Goal: Information Seeking & Learning: Learn about a topic

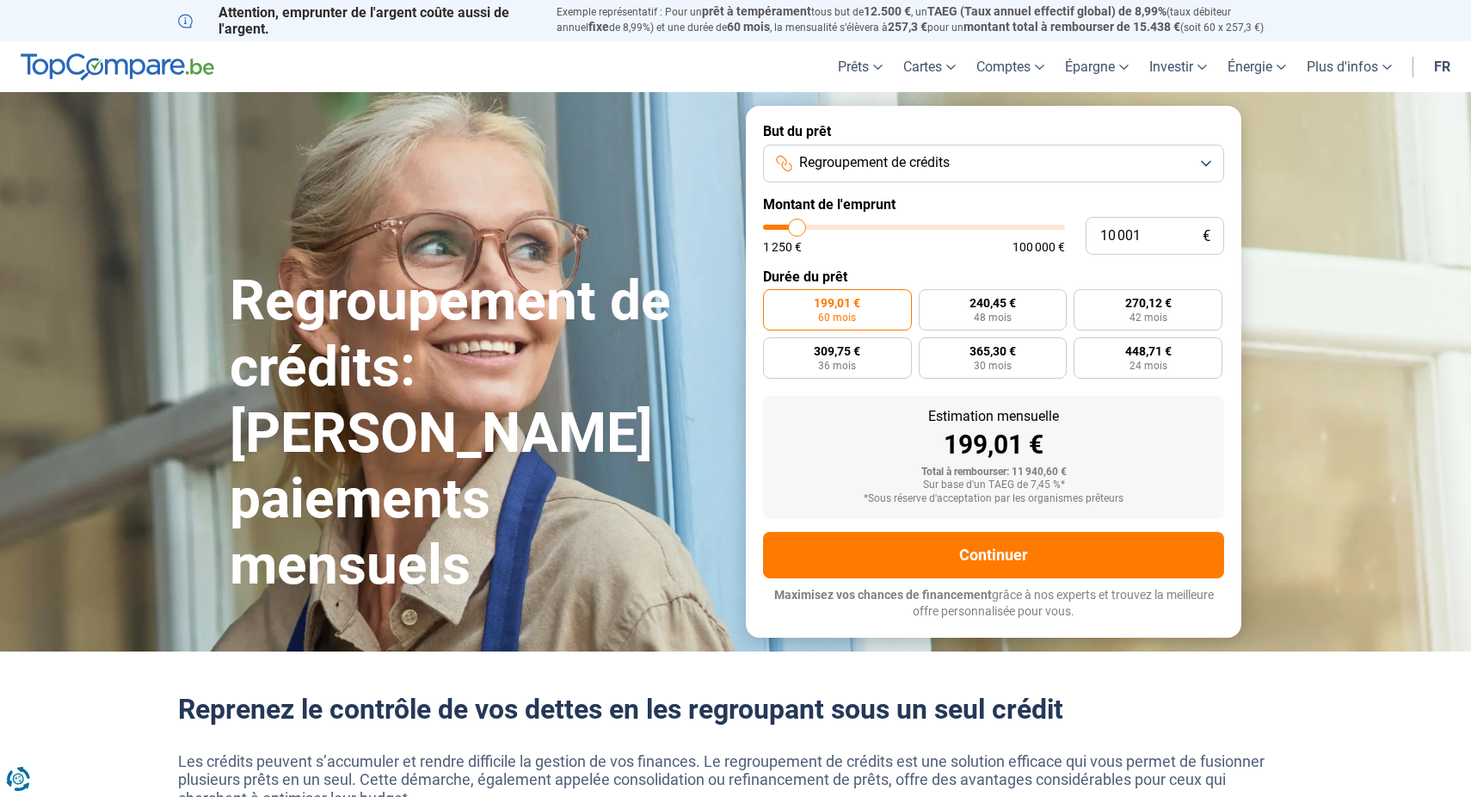
type input "9 000"
type input "9000"
type input "9 750"
type input "9750"
type input "11 750"
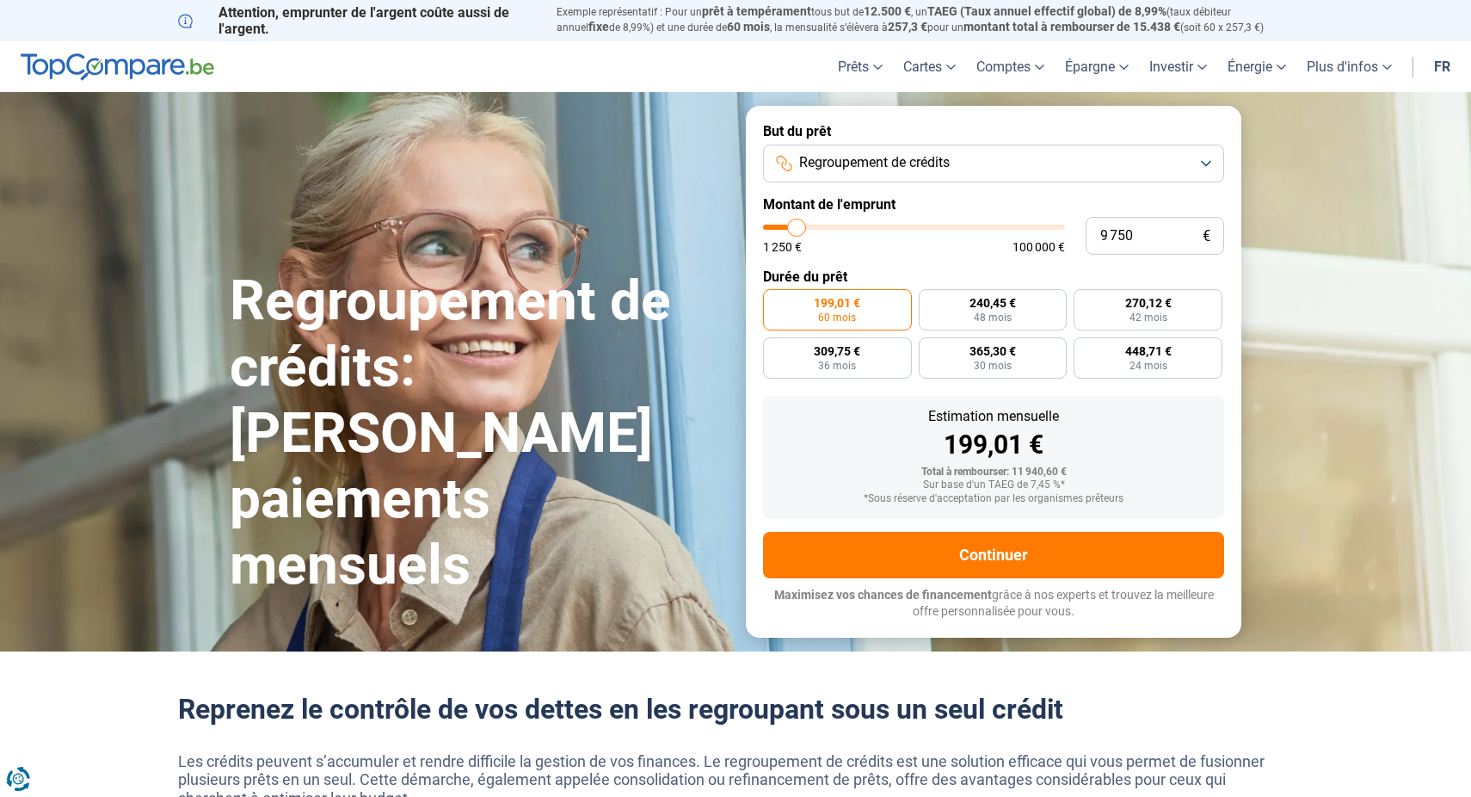
type input "11750"
type input "14 250"
type input "14250"
type input "17 000"
type input "17000"
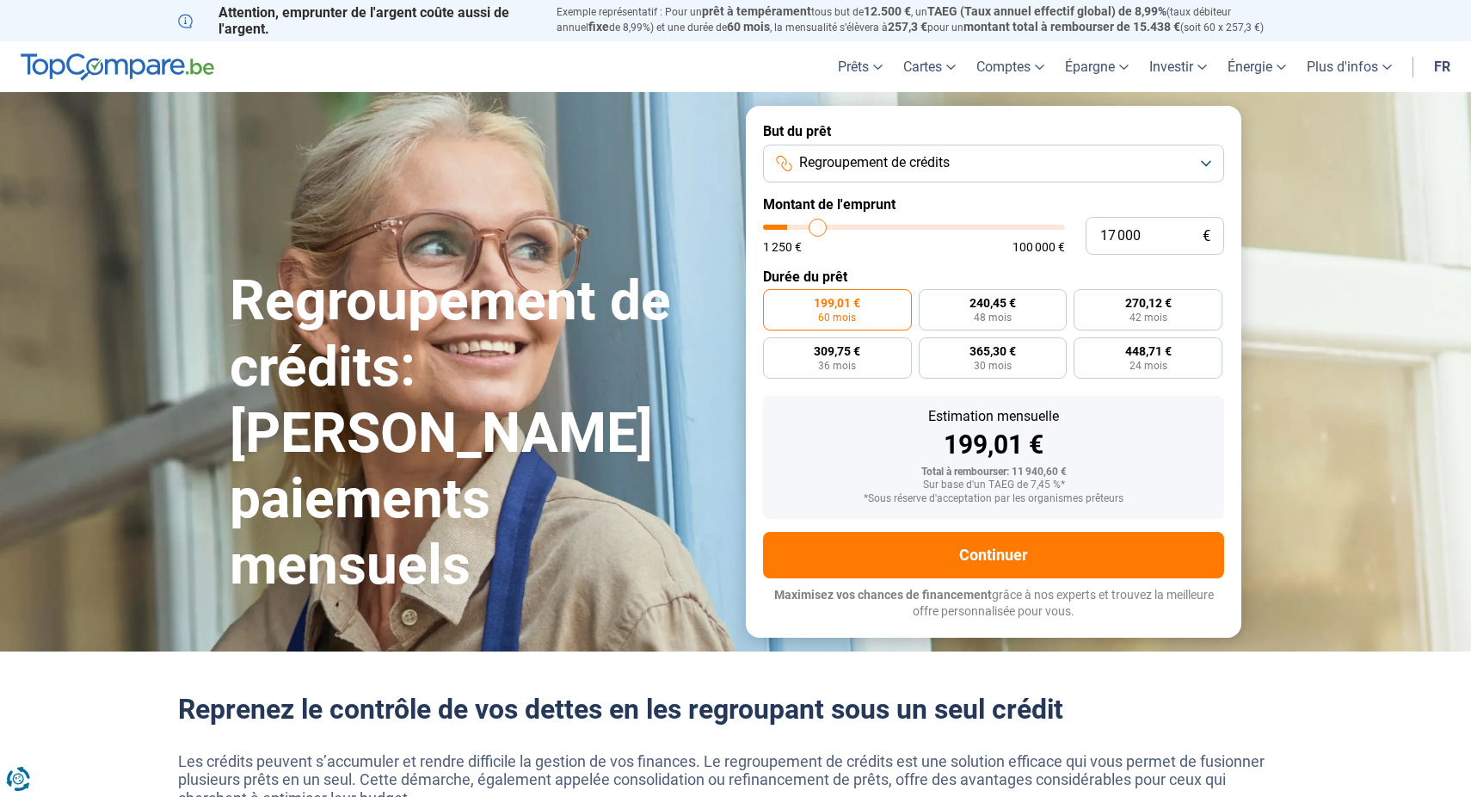
type input "19 500"
type input "19500"
type input "21 500"
type input "21500"
type input "23 500"
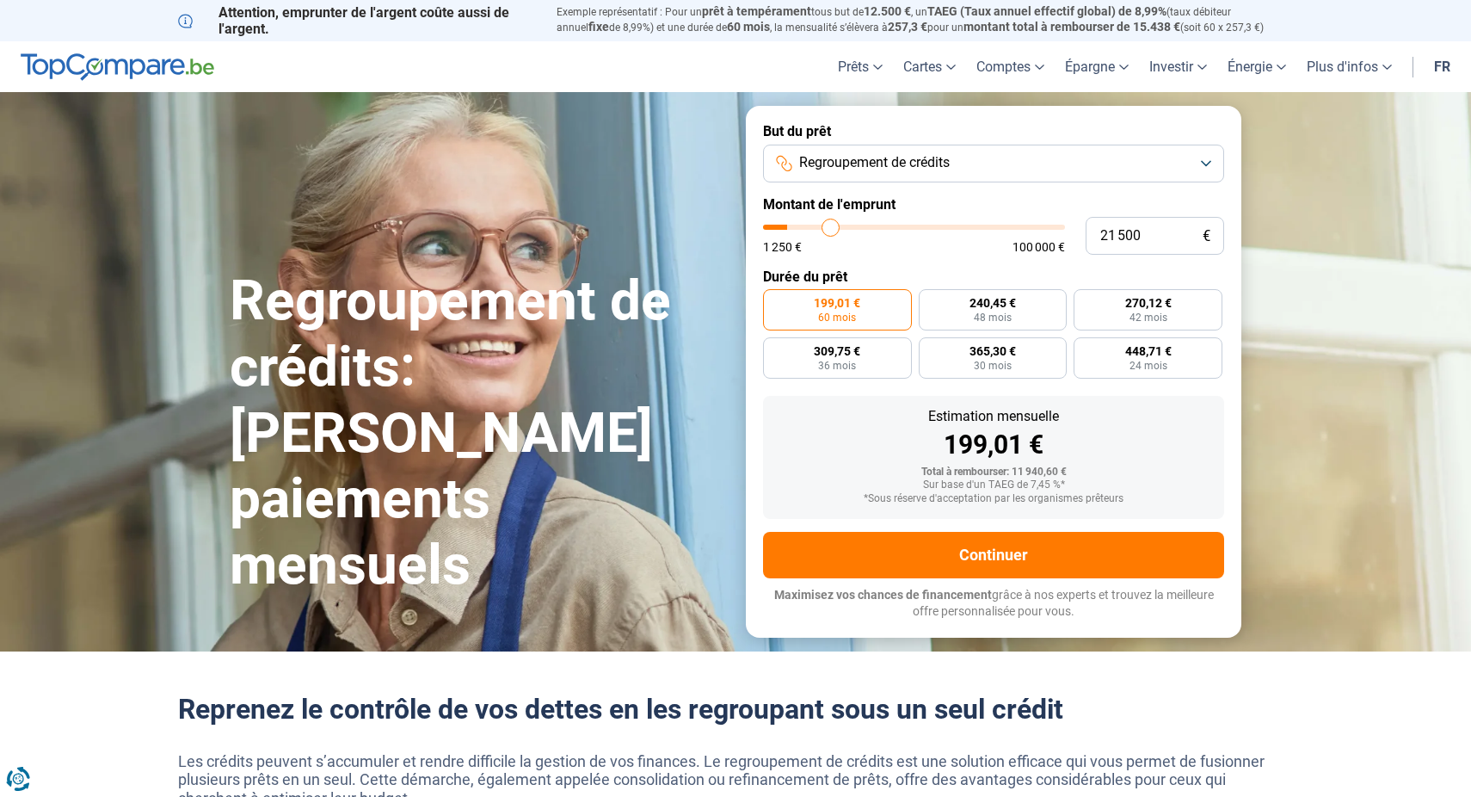
type input "23500"
type input "24 500"
type input "24500"
type input "25 750"
type input "25750"
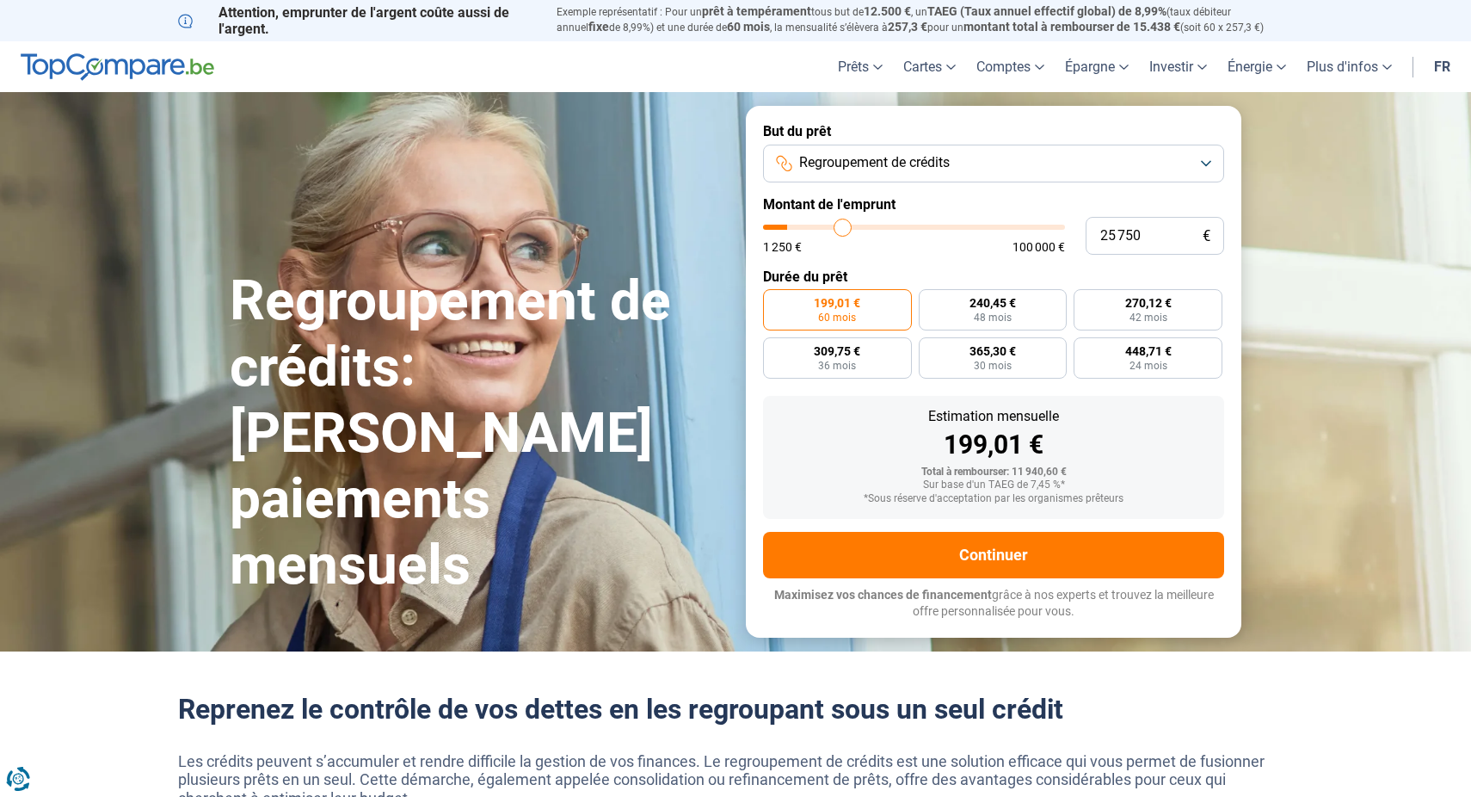
type input "26 750"
type input "26750"
type input "28 000"
type input "28000"
type input "28 750"
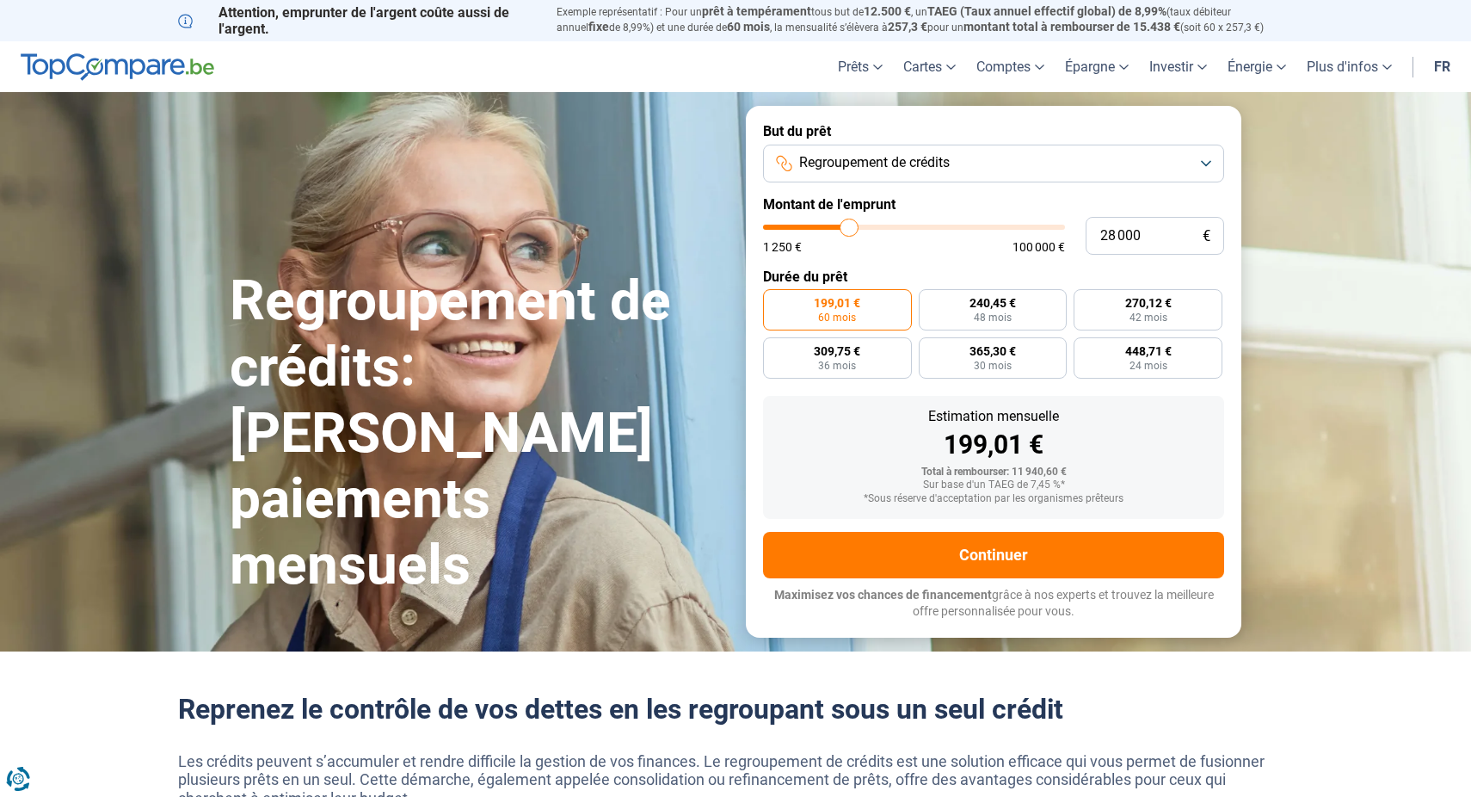
type input "28750"
type input "29 500"
type input "29500"
type input "29 750"
type input "29750"
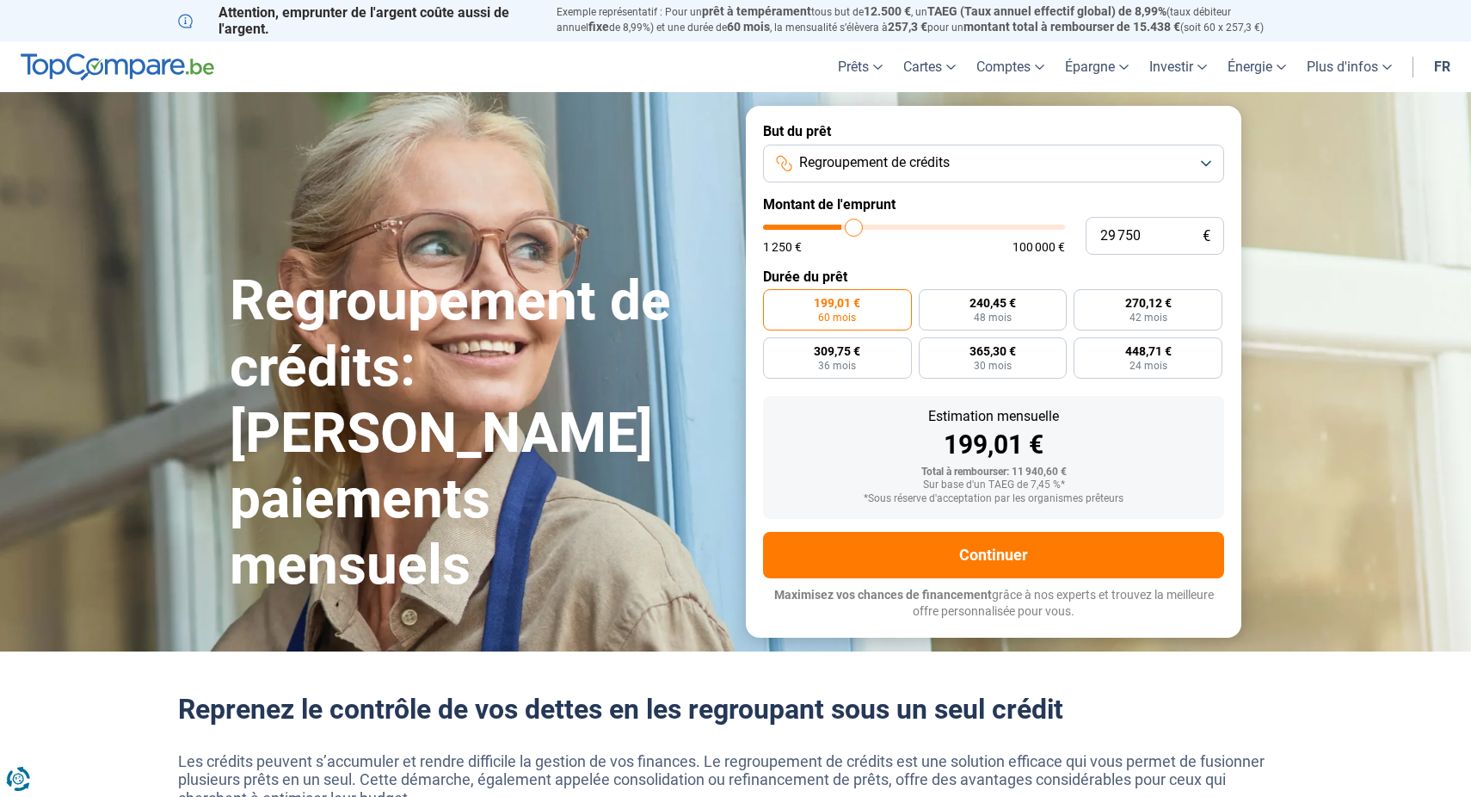
type input "30 000"
type input "30000"
type input "30 500"
type input "30500"
type input "31 000"
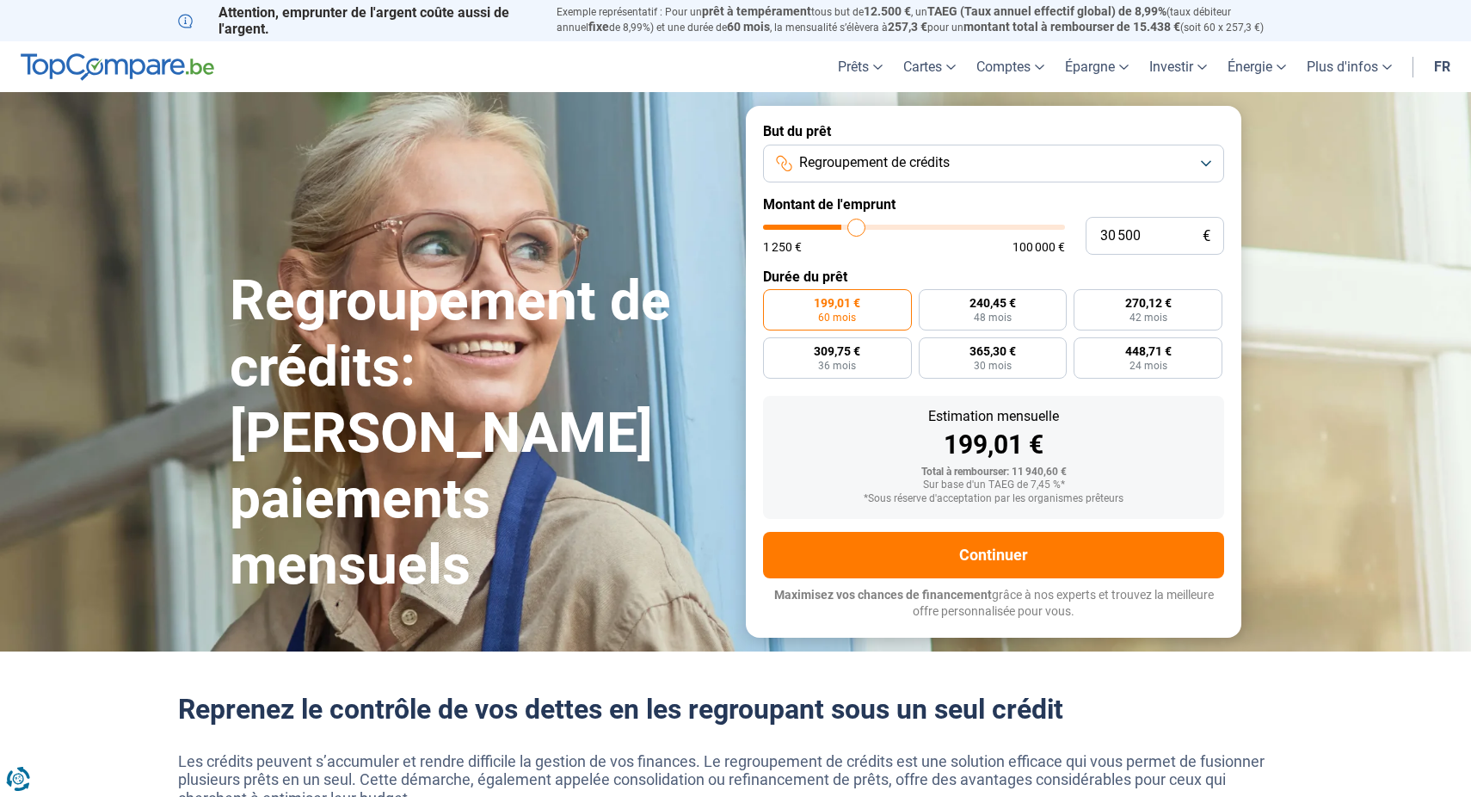
type input "31000"
type input "31 500"
type input "31500"
type input "32 000"
type input "32000"
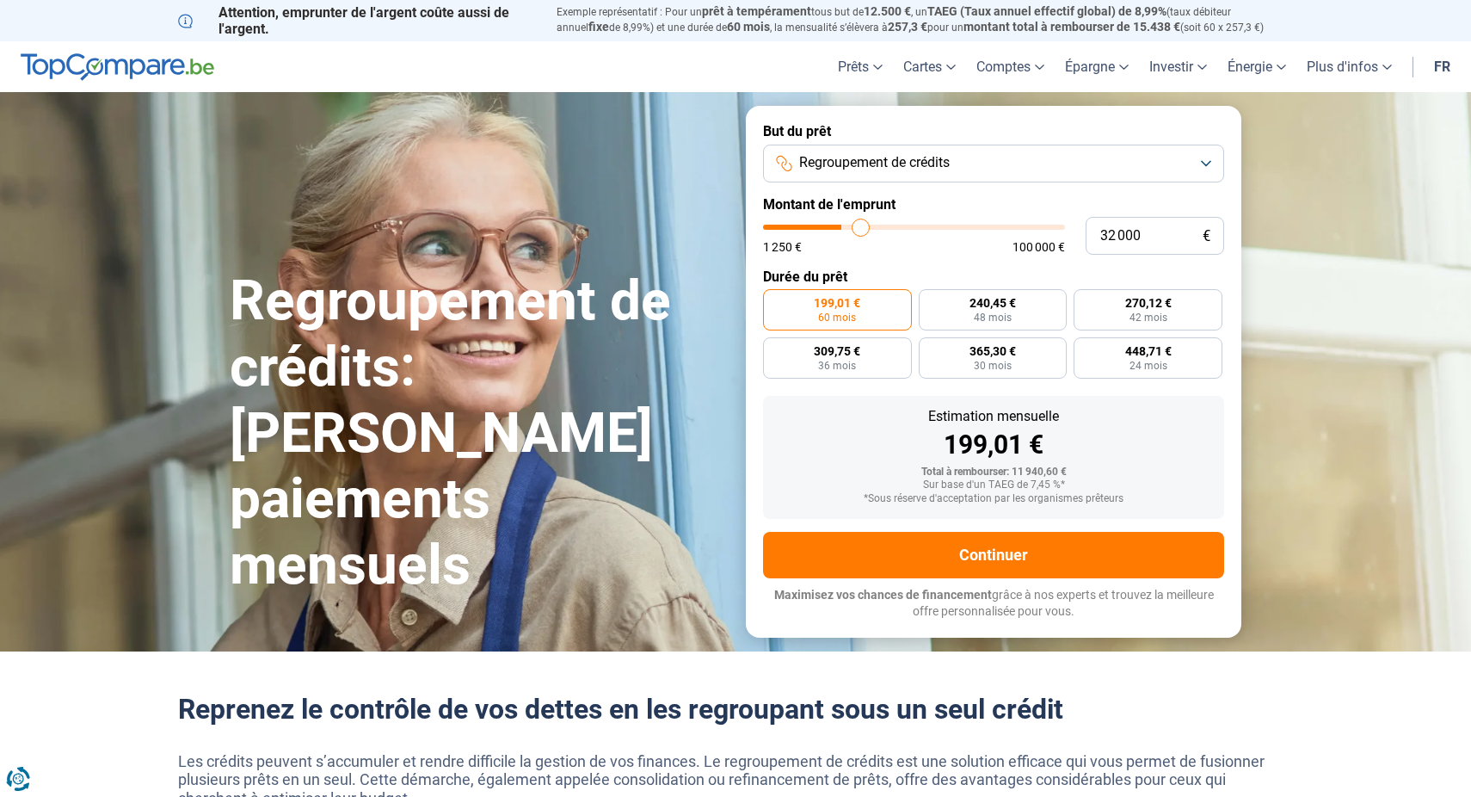
type input "32 750"
type input "32750"
type input "33 250"
type input "33250"
type input "34 250"
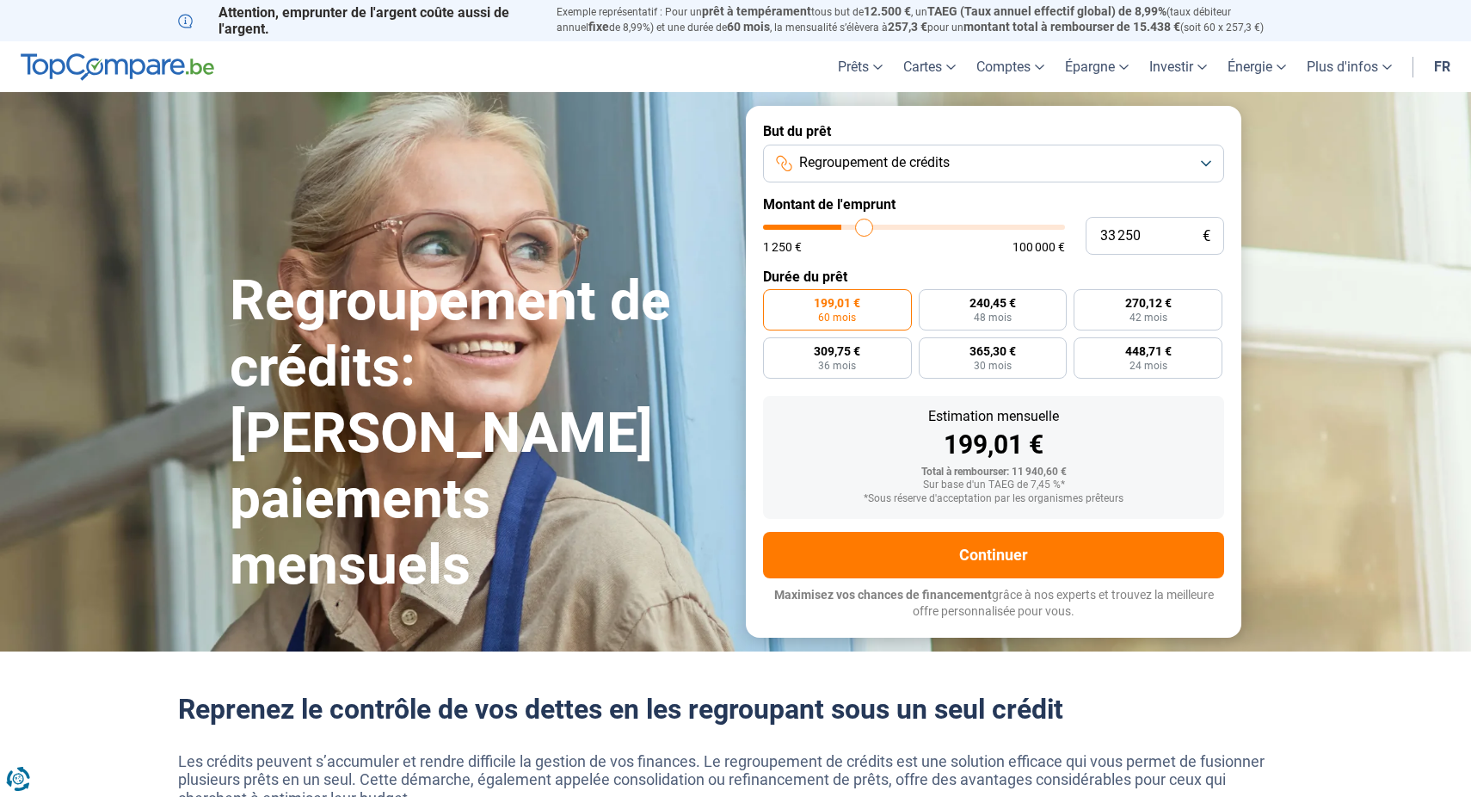
type input "34250"
type input "35 000"
type input "35000"
type input "36 000"
type input "36000"
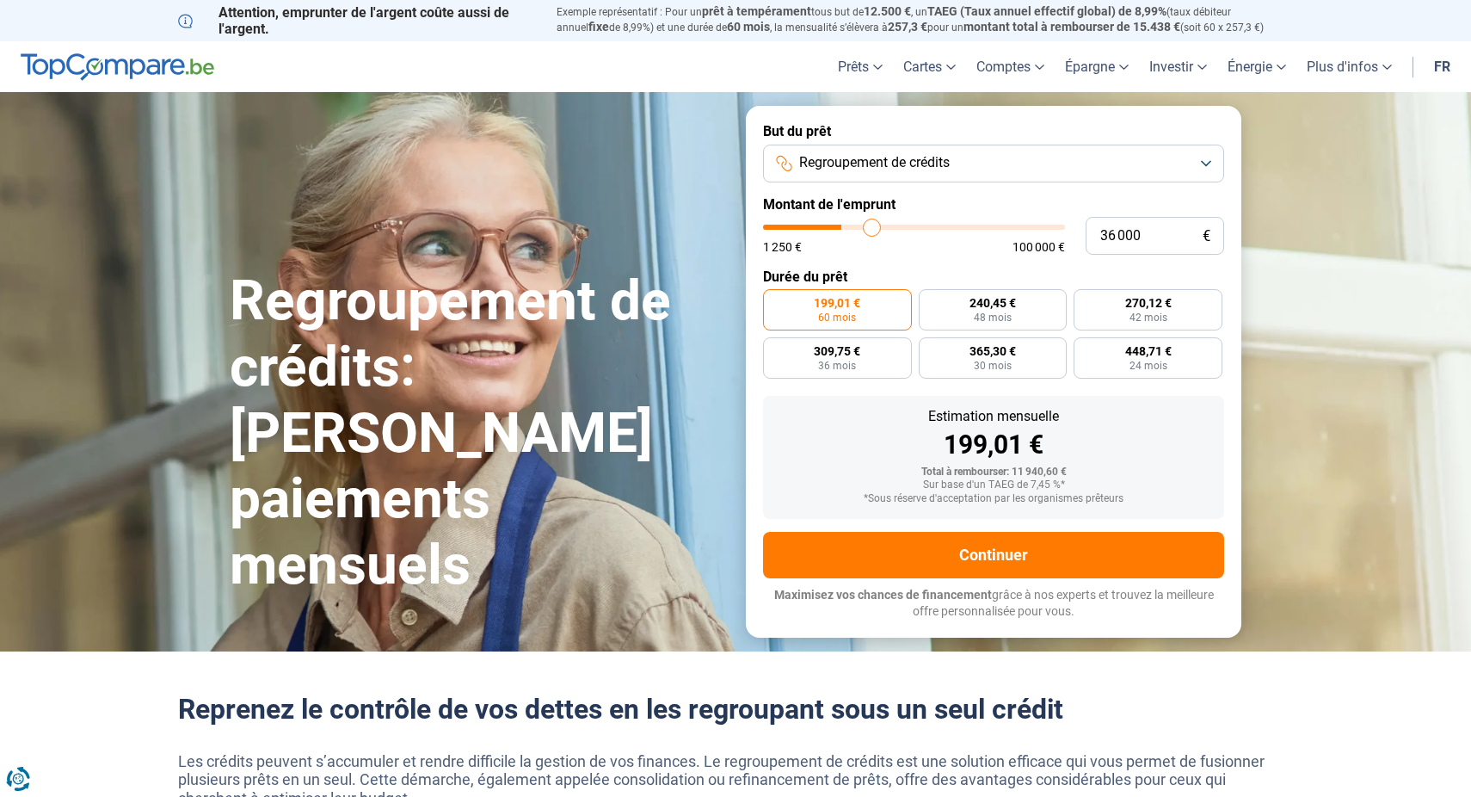
type input "36 500"
type input "36500"
type input "37 500"
type input "37500"
type input "37 750"
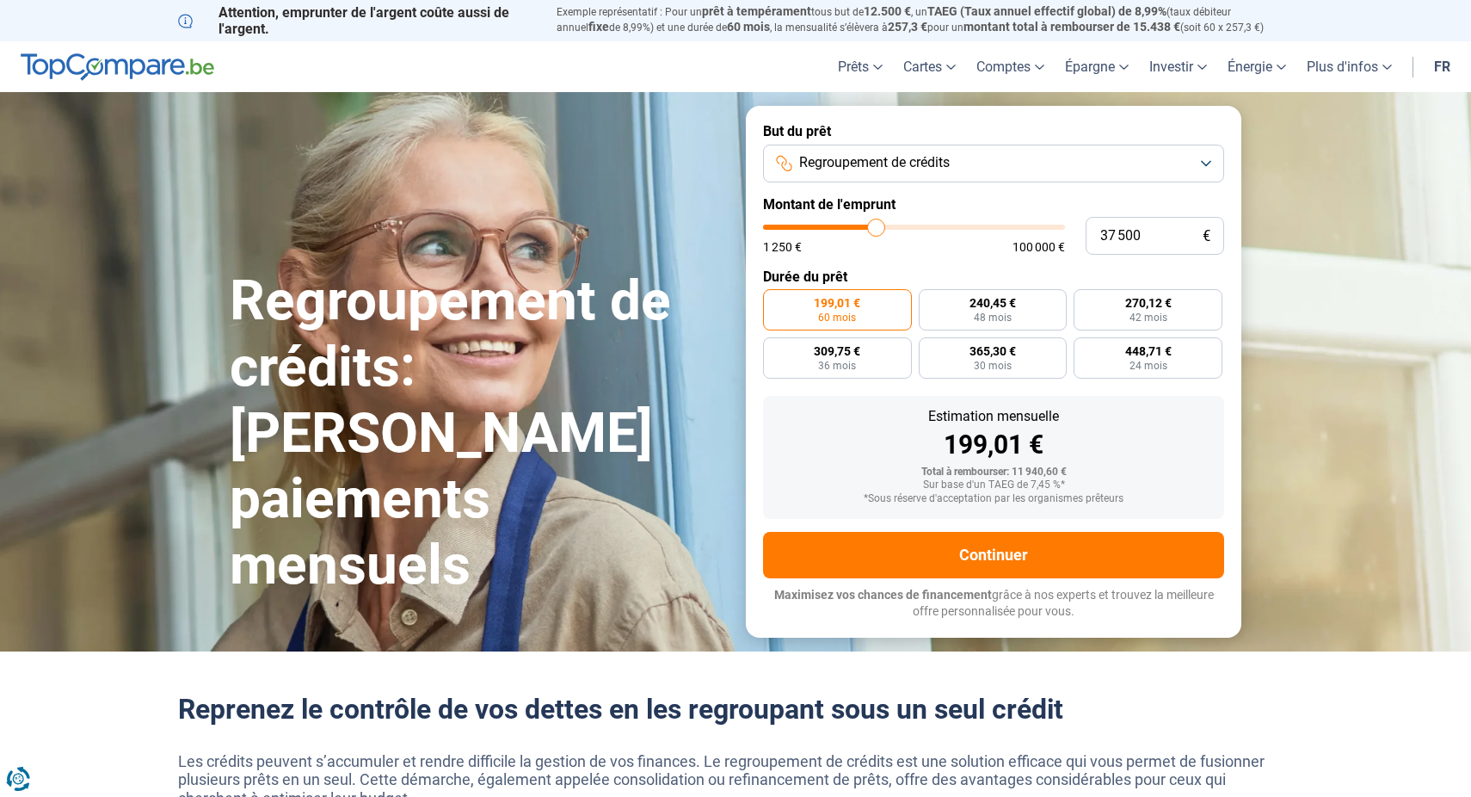
type input "37750"
type input "38 000"
type input "38000"
type input "38 500"
type input "38500"
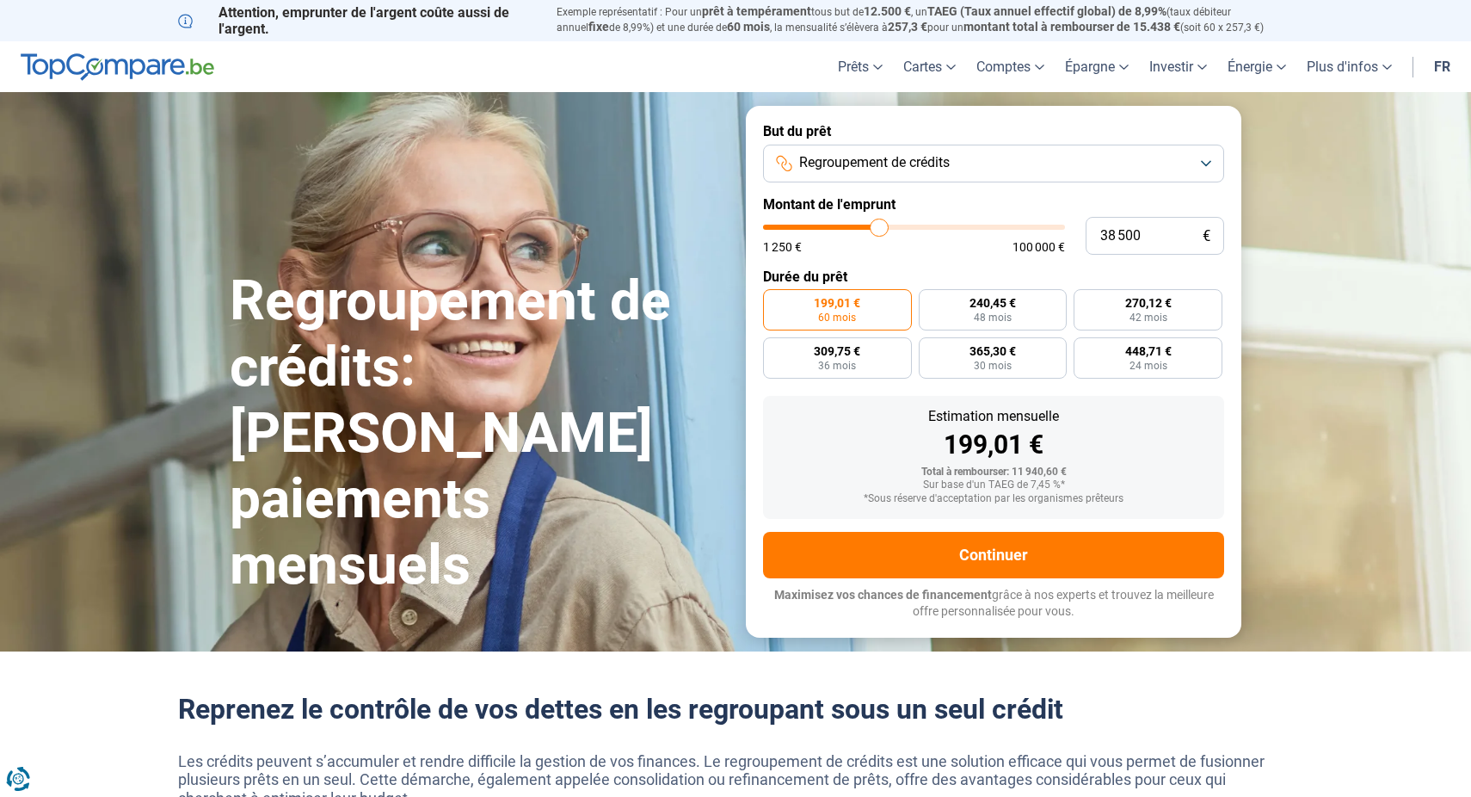
type input "38 750"
type input "38750"
type input "38 500"
type input "38500"
type input "37 750"
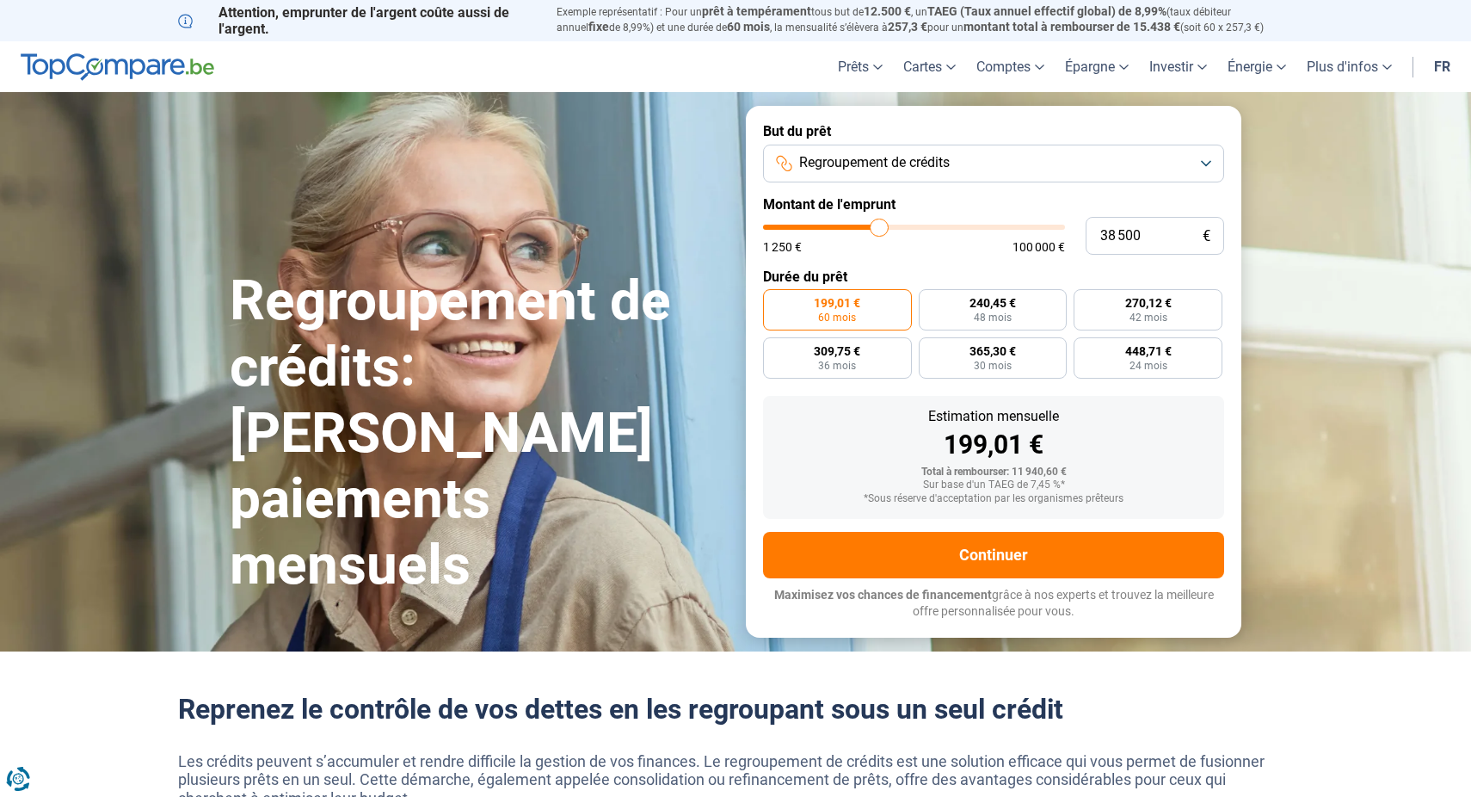
type input "37750"
type input "37 250"
type input "37250"
type input "36 500"
type input "36500"
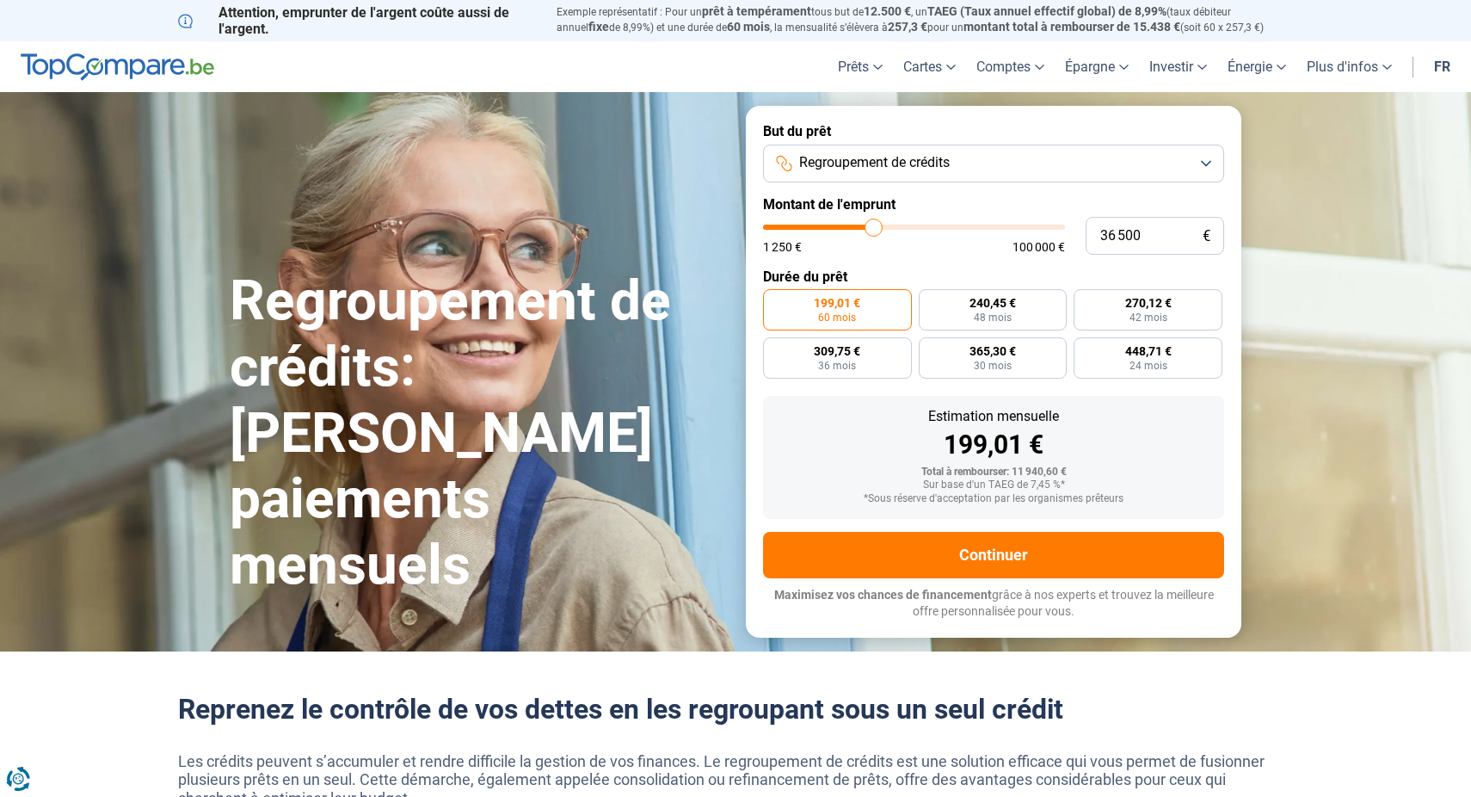
type input "36 250"
type input "36250"
type input "36 000"
type input "36000"
type input "35 750"
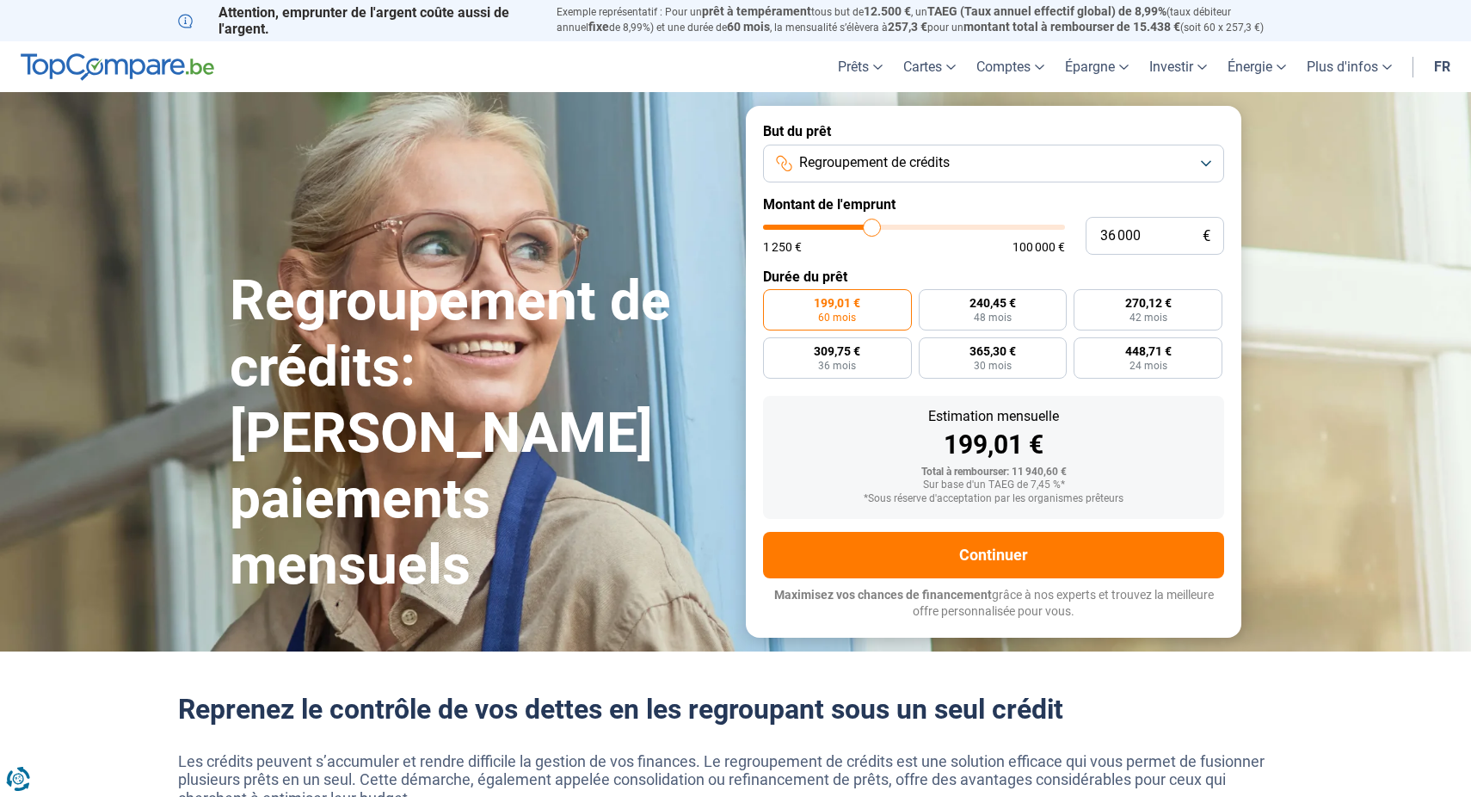
type input "35750"
type input "35 500"
type input "35500"
type input "35 000"
type input "35000"
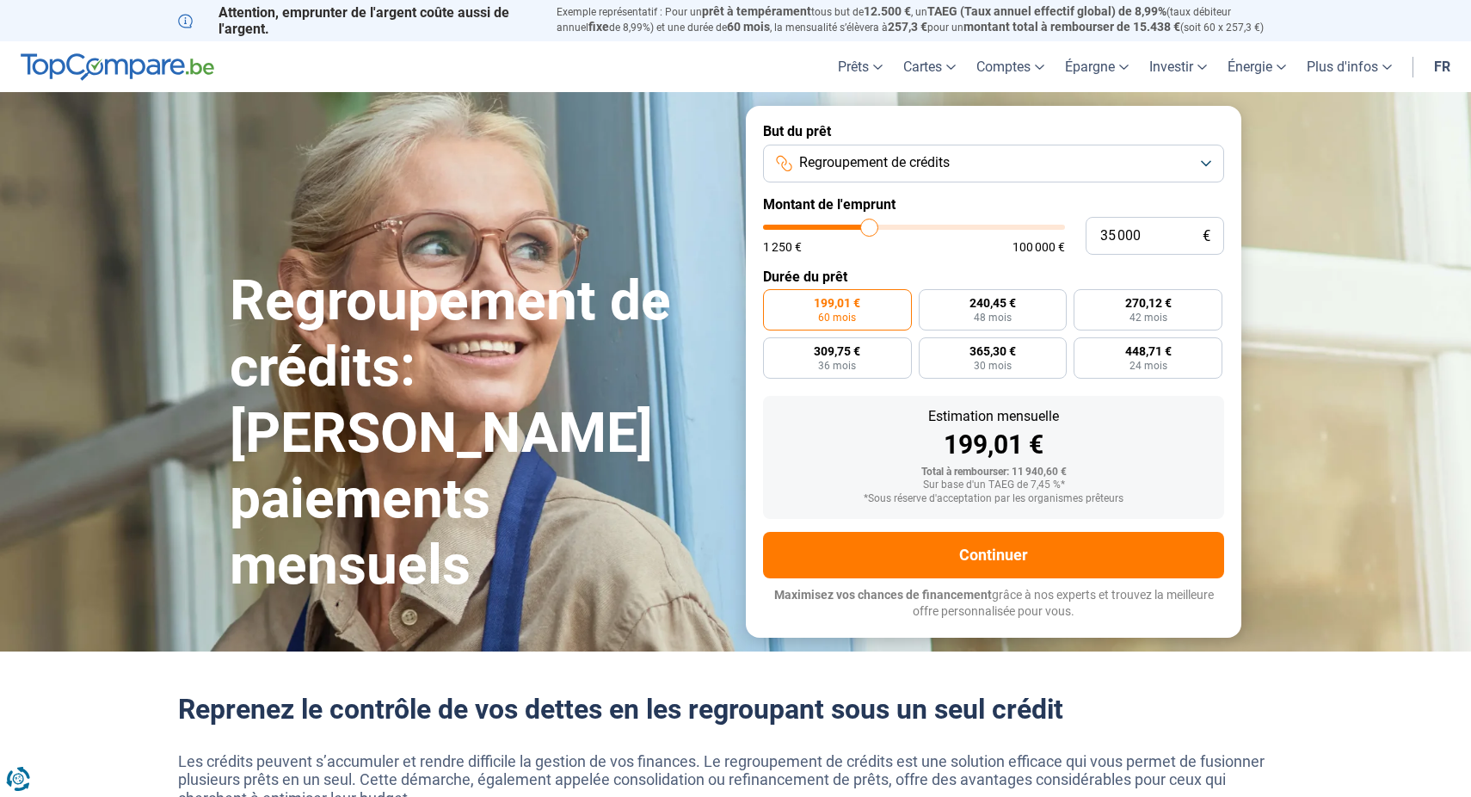
type input "34 750"
type input "34750"
type input "34 500"
type input "34500"
type input "34 250"
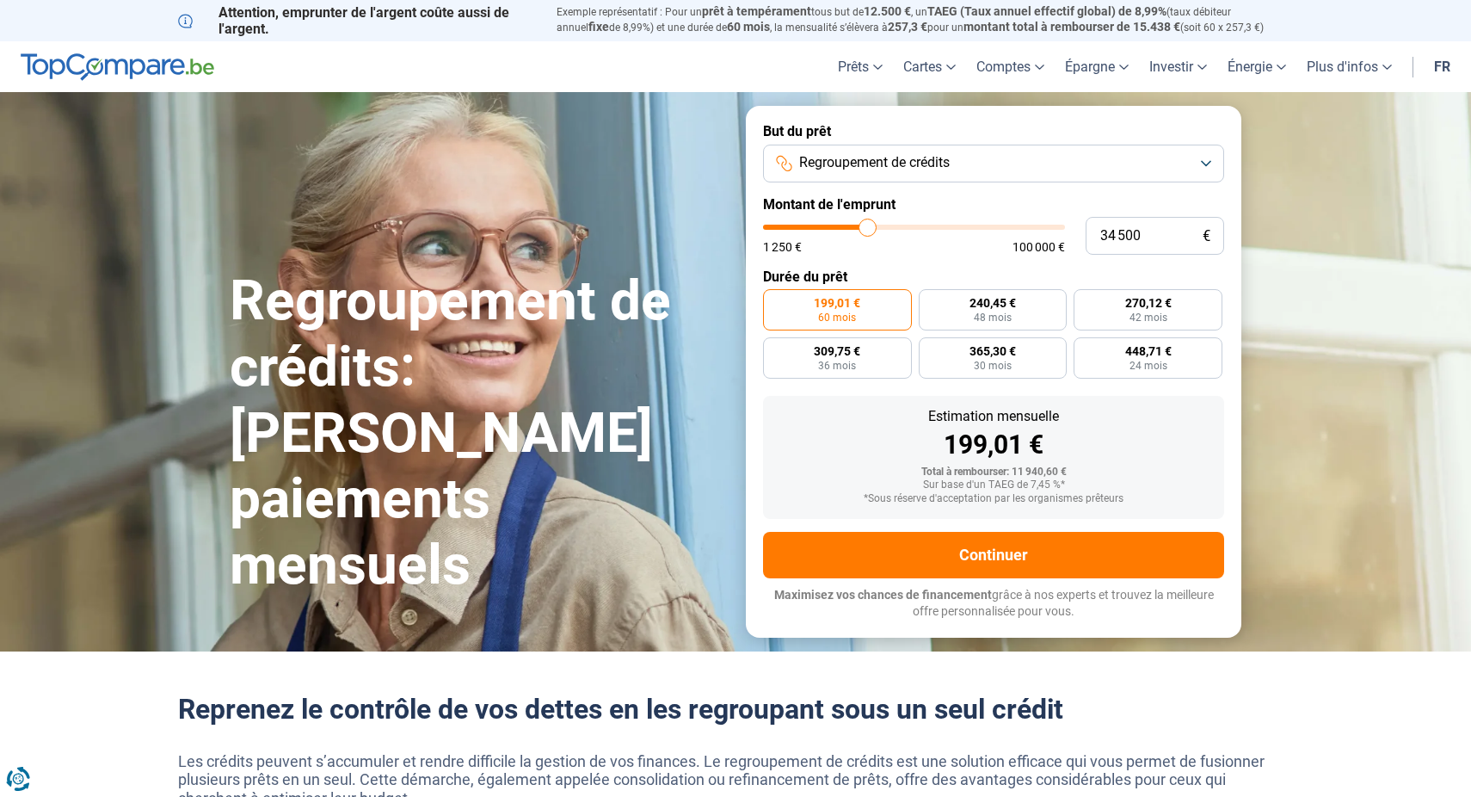
type input "34250"
type input "34 000"
type input "34000"
type input "33 500"
type input "33500"
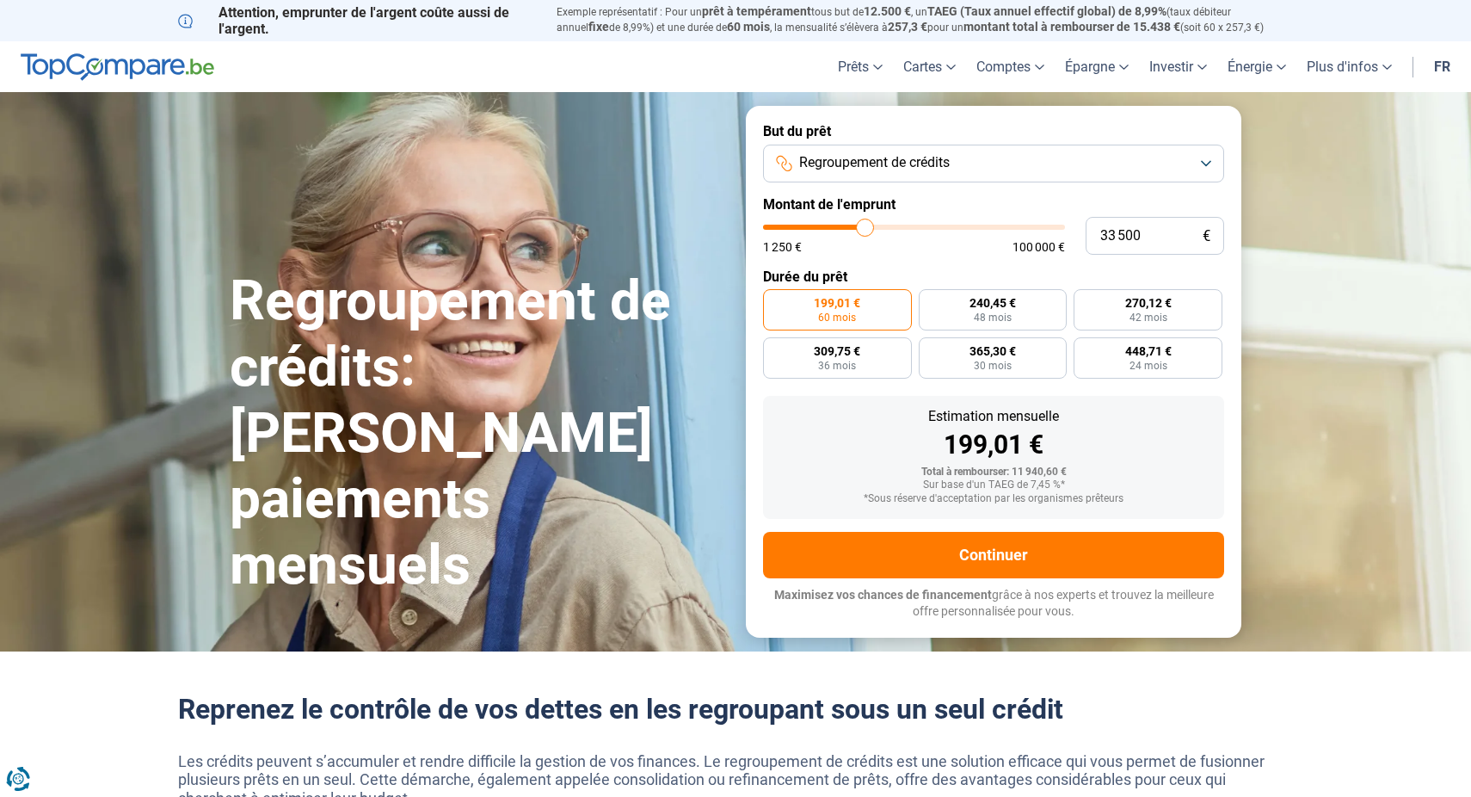
type input "33 250"
type input "33250"
type input "33 000"
type input "33000"
type input "32 750"
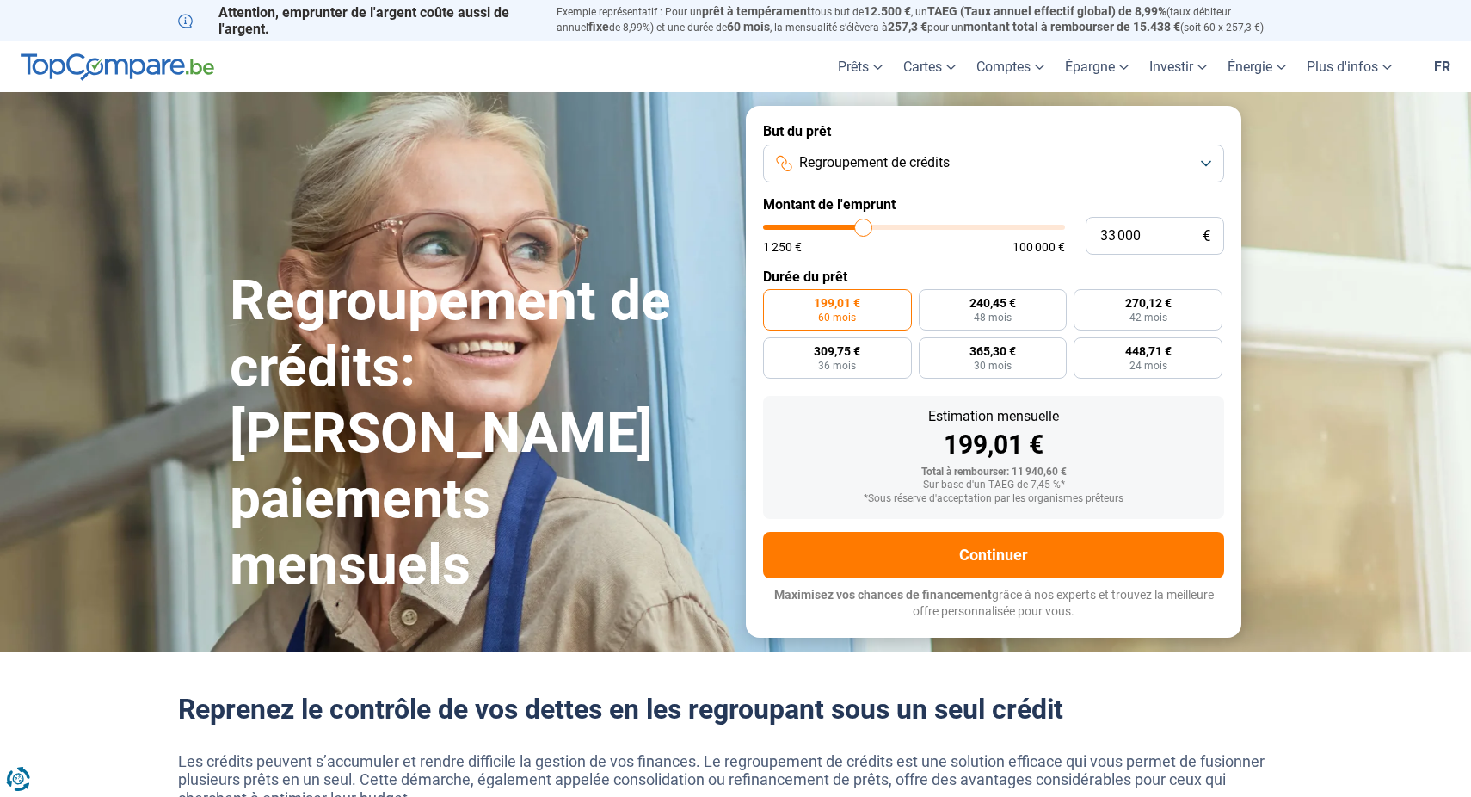
type input "32750"
type input "33 000"
type input "33000"
type input "33 250"
type input "33250"
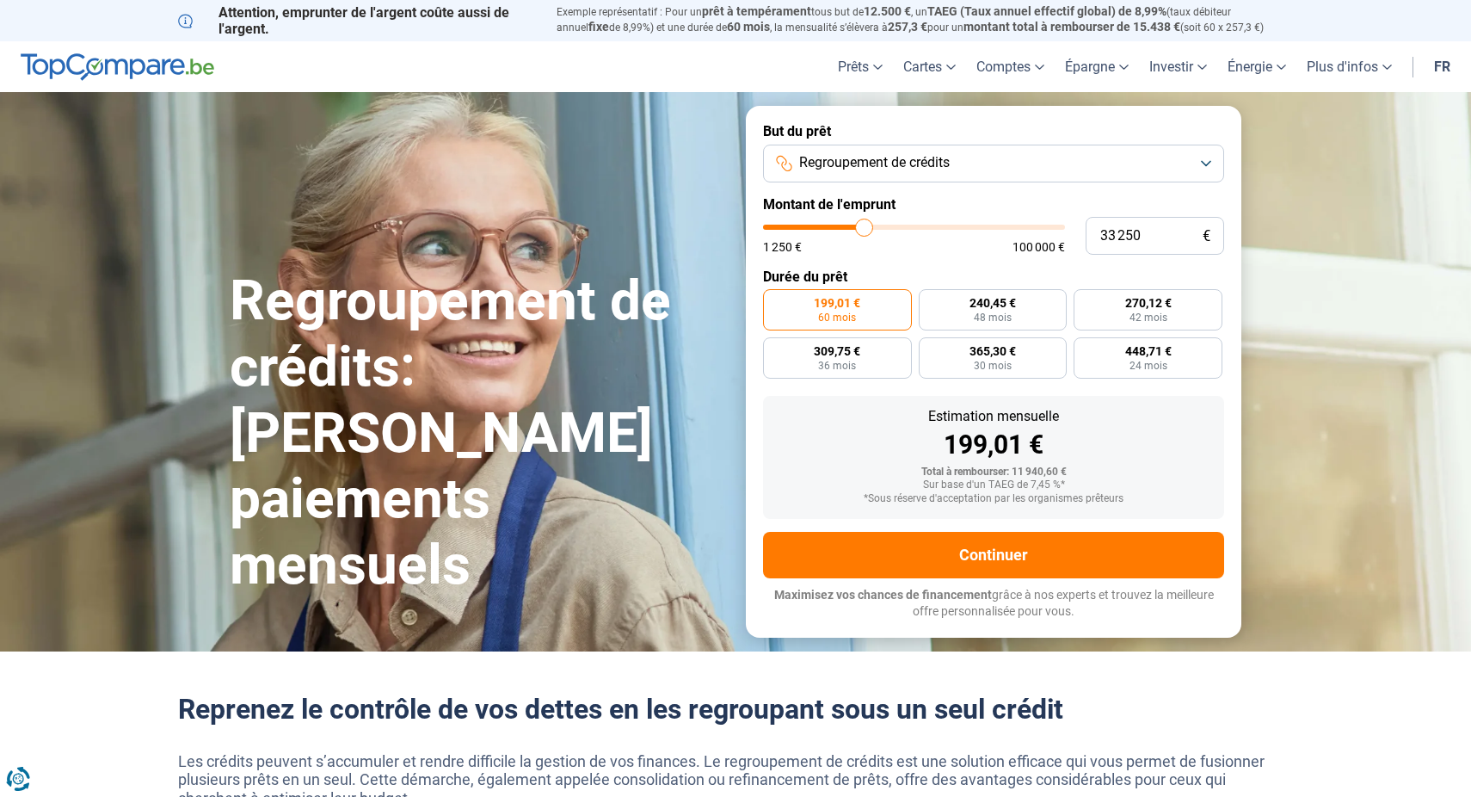
type input "33 500"
type input "33500"
type input "34 000"
type input "34000"
type input "34 250"
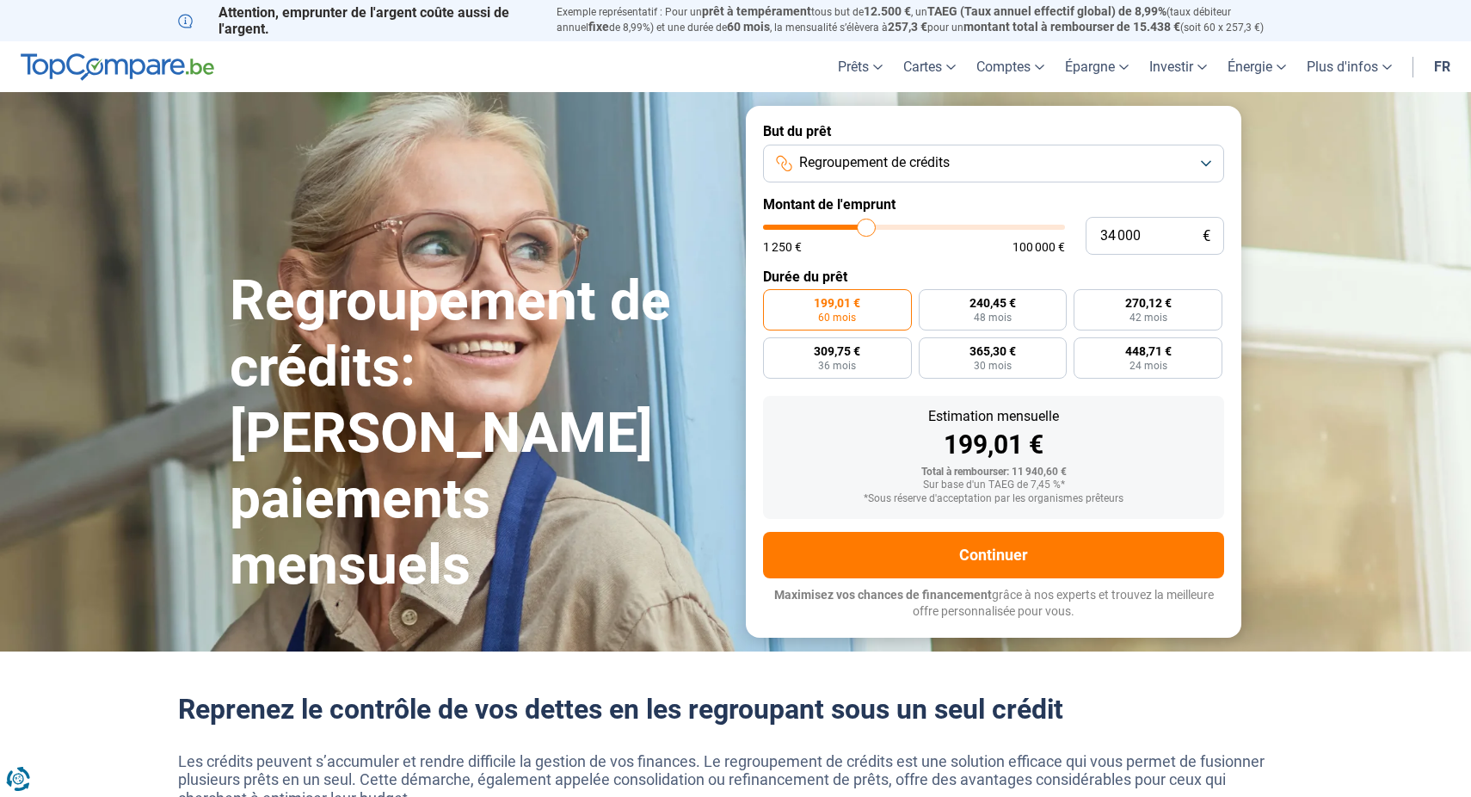
type input "34250"
type input "34 500"
type input "34500"
type input "34 750"
type input "34750"
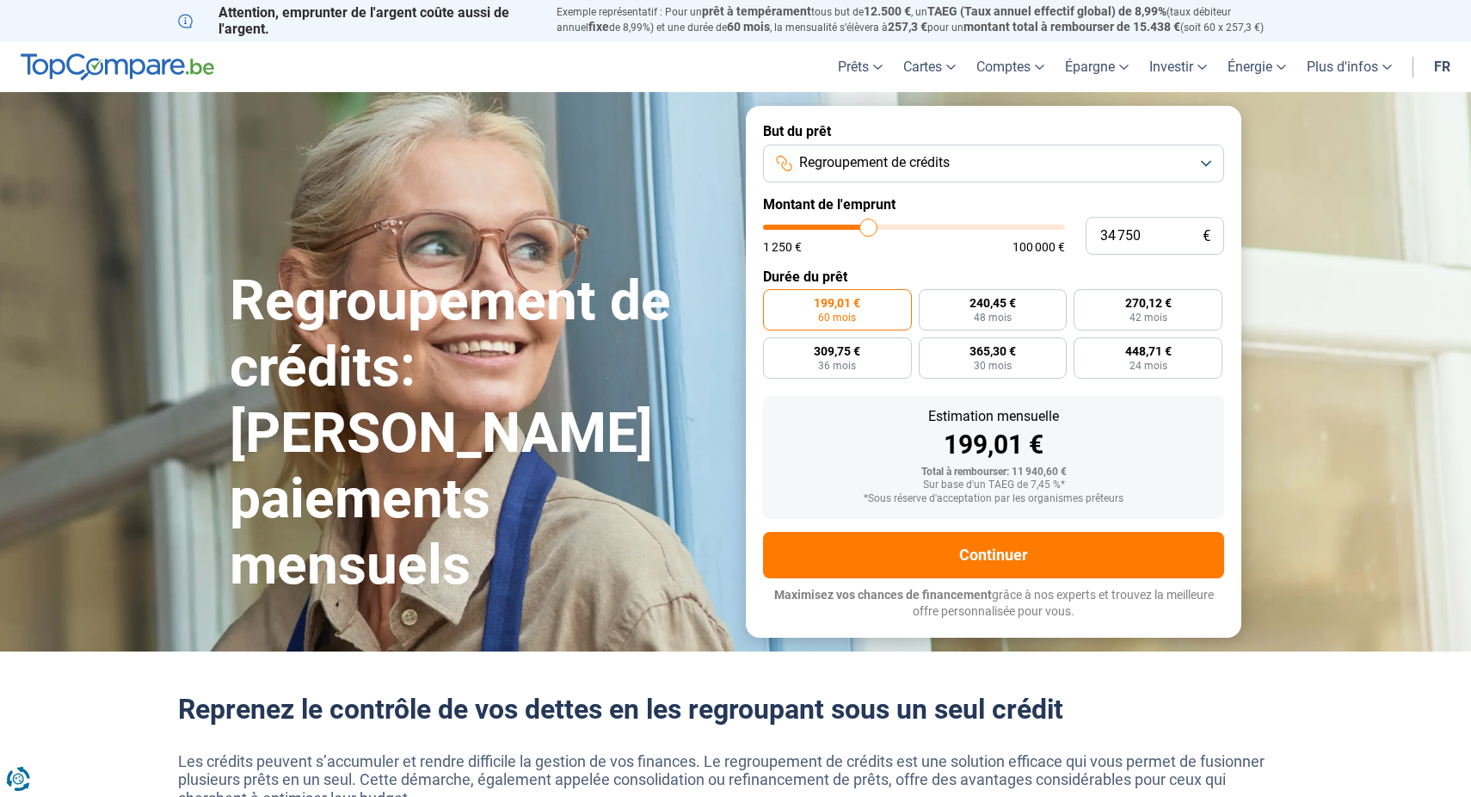
type input "35 000"
type input "35000"
type input "34 750"
type input "34750"
type input "34 250"
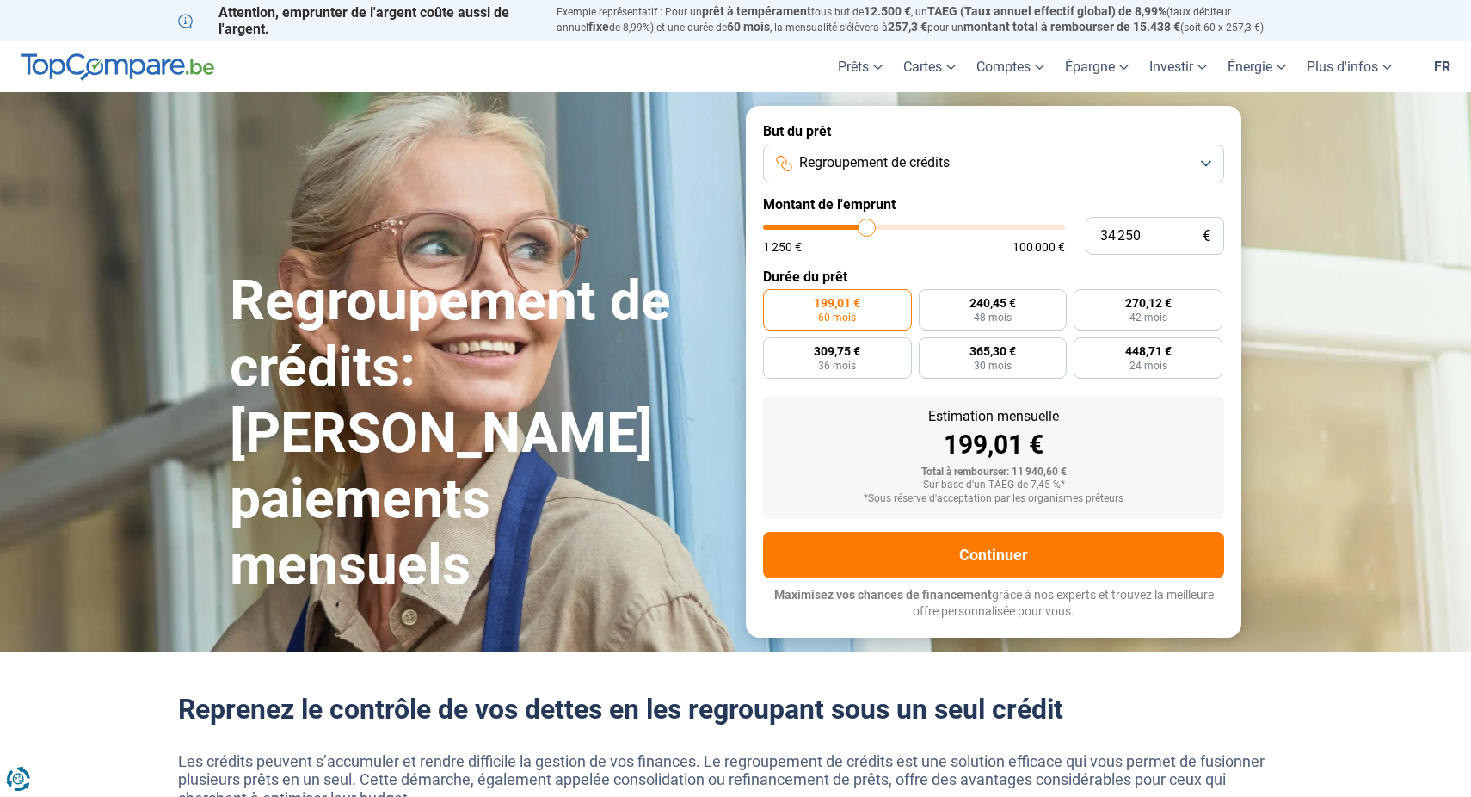
drag, startPoint x: 795, startPoint y: 231, endPoint x: 867, endPoint y: 229, distance: 72.3
type input "34250"
click at [867, 229] on input "range" at bounding box center [914, 227] width 302 height 5
radio input "false"
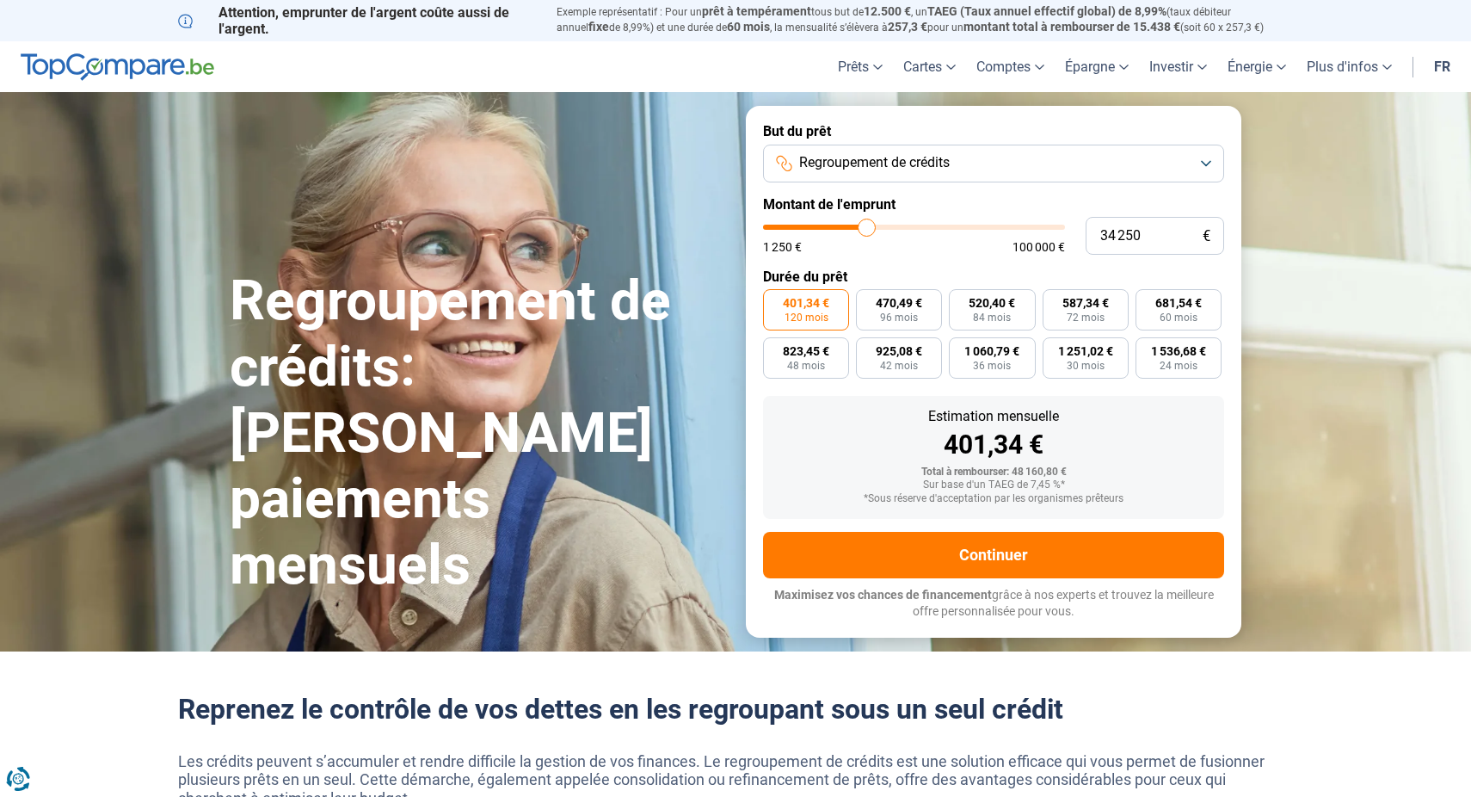
type input "33 500"
type input "33500"
type input "34 000"
type input "34000"
type input "34 250"
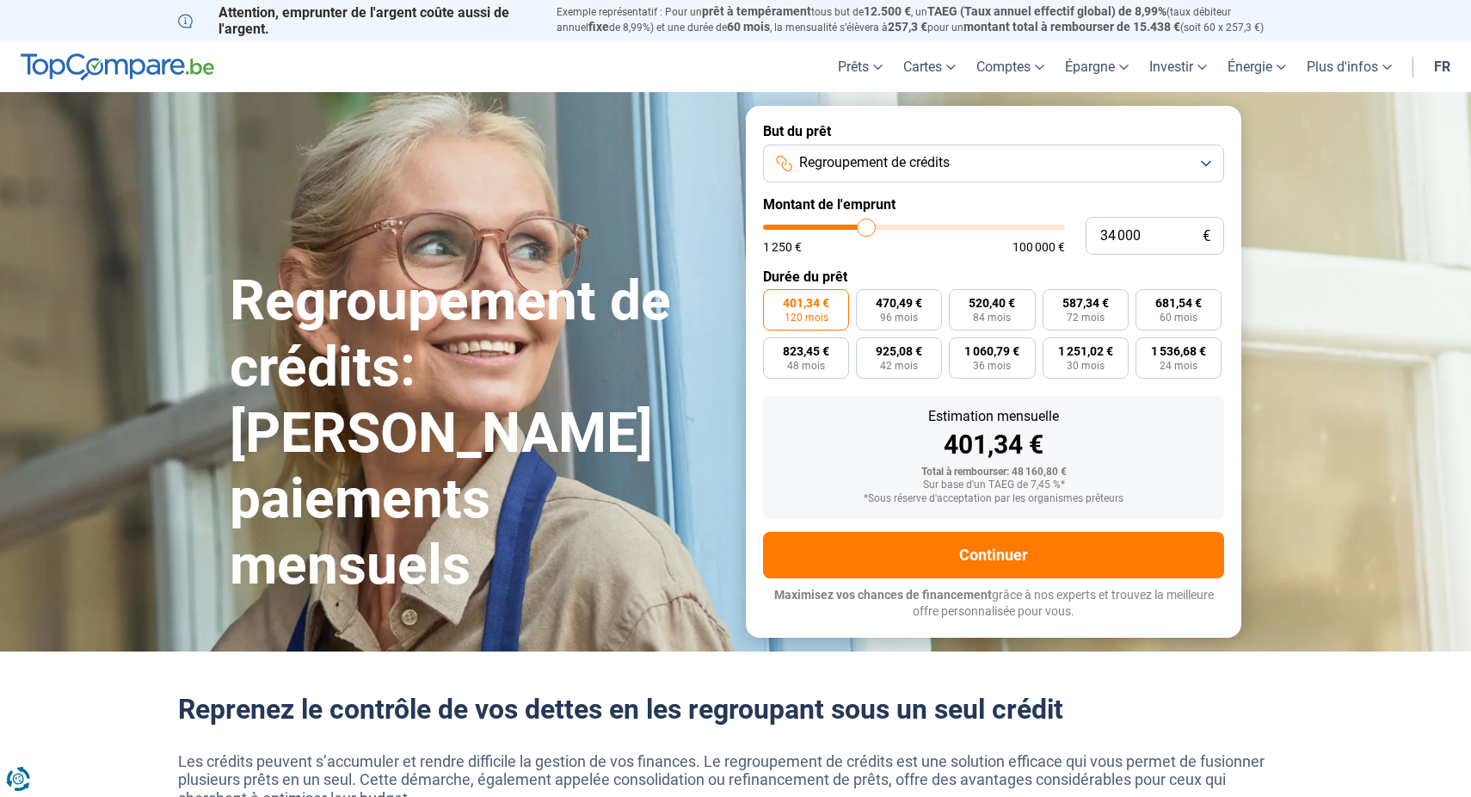
type input "34250"
type input "34 500"
type input "34500"
type input "34 750"
type input "34750"
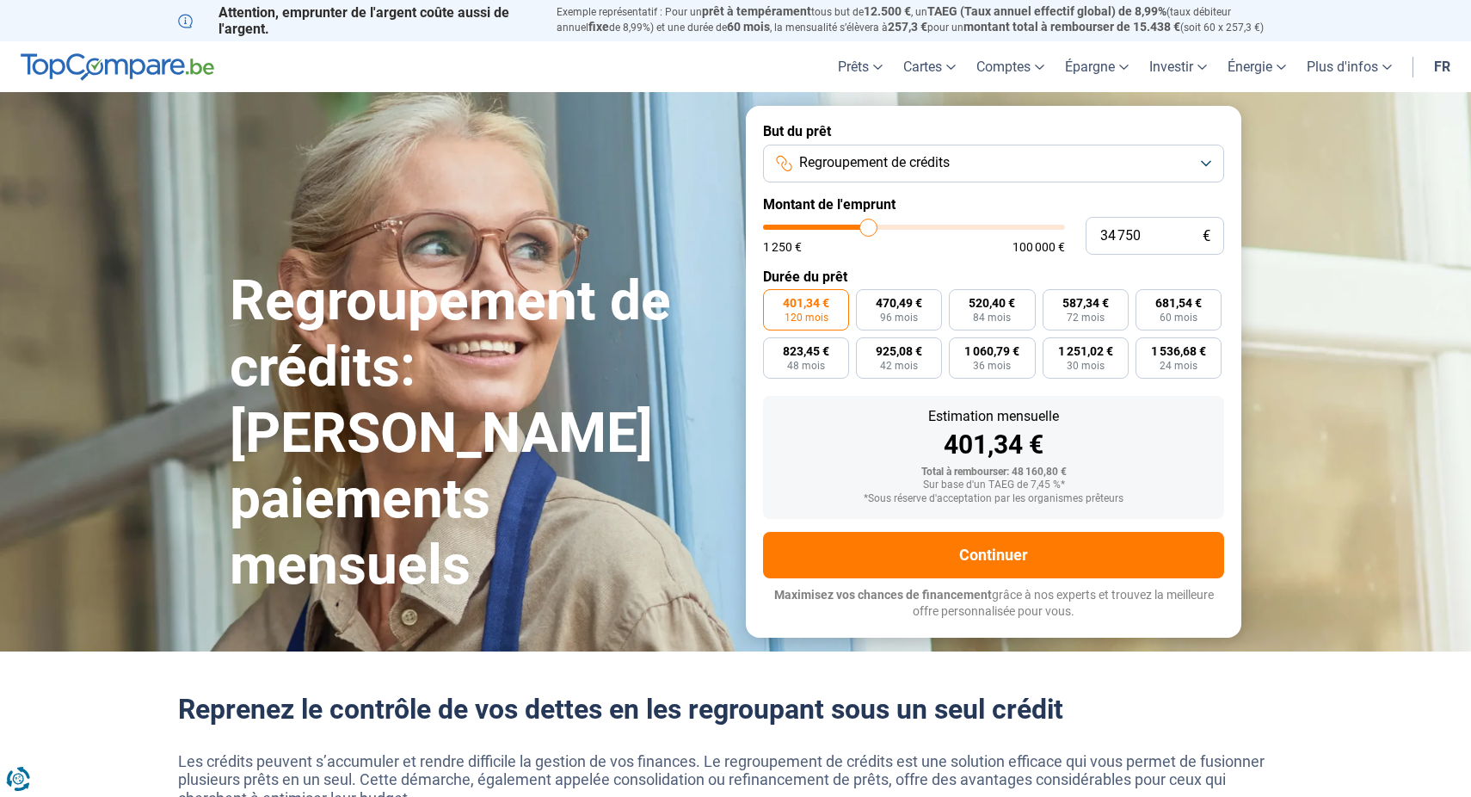
type input "35 000"
type input "35000"
type input "34 750"
type input "34750"
click at [869, 225] on input "range" at bounding box center [914, 227] width 302 height 5
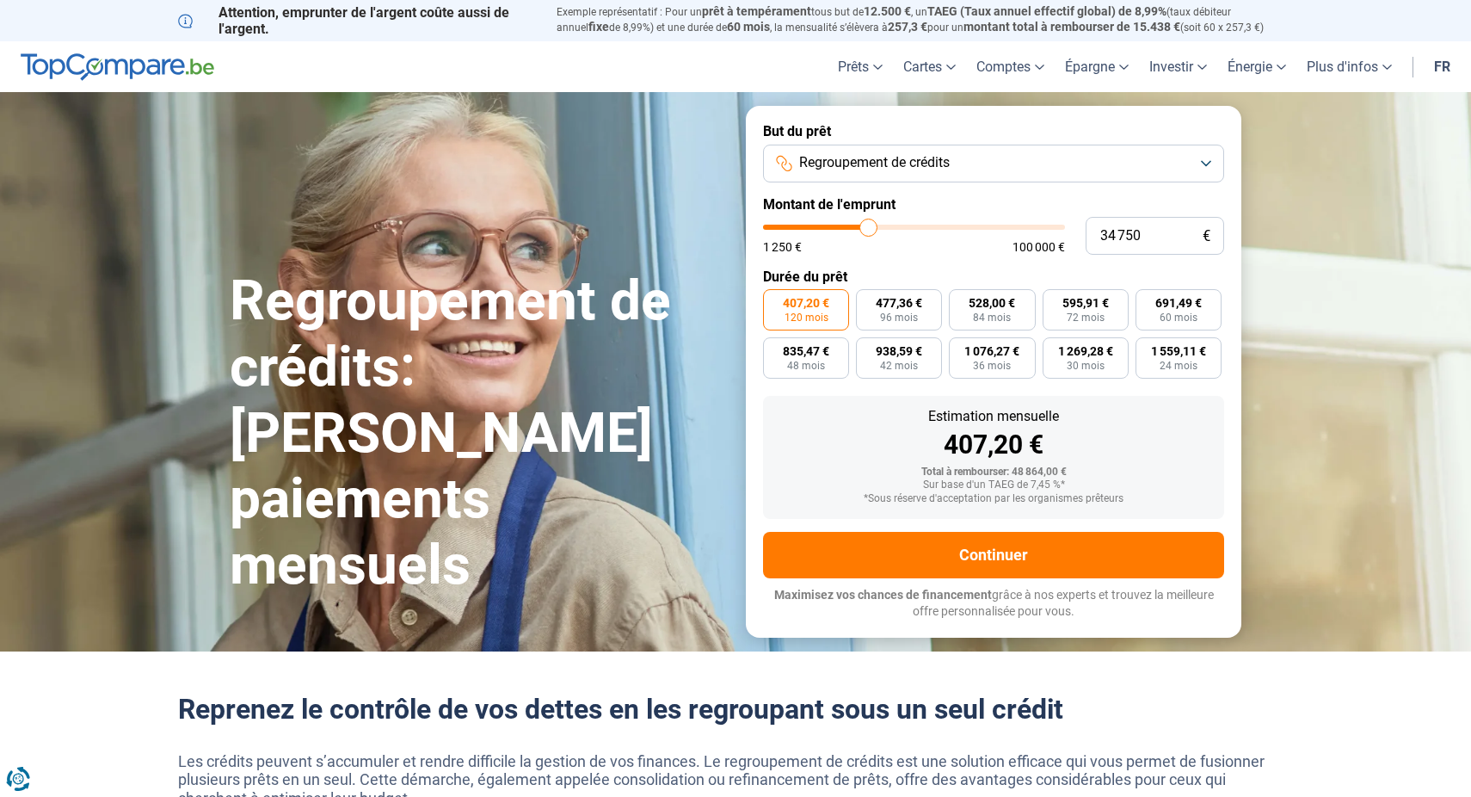
type input "34 500"
type input "34500"
type input "34 750"
type input "34750"
type input "35 000"
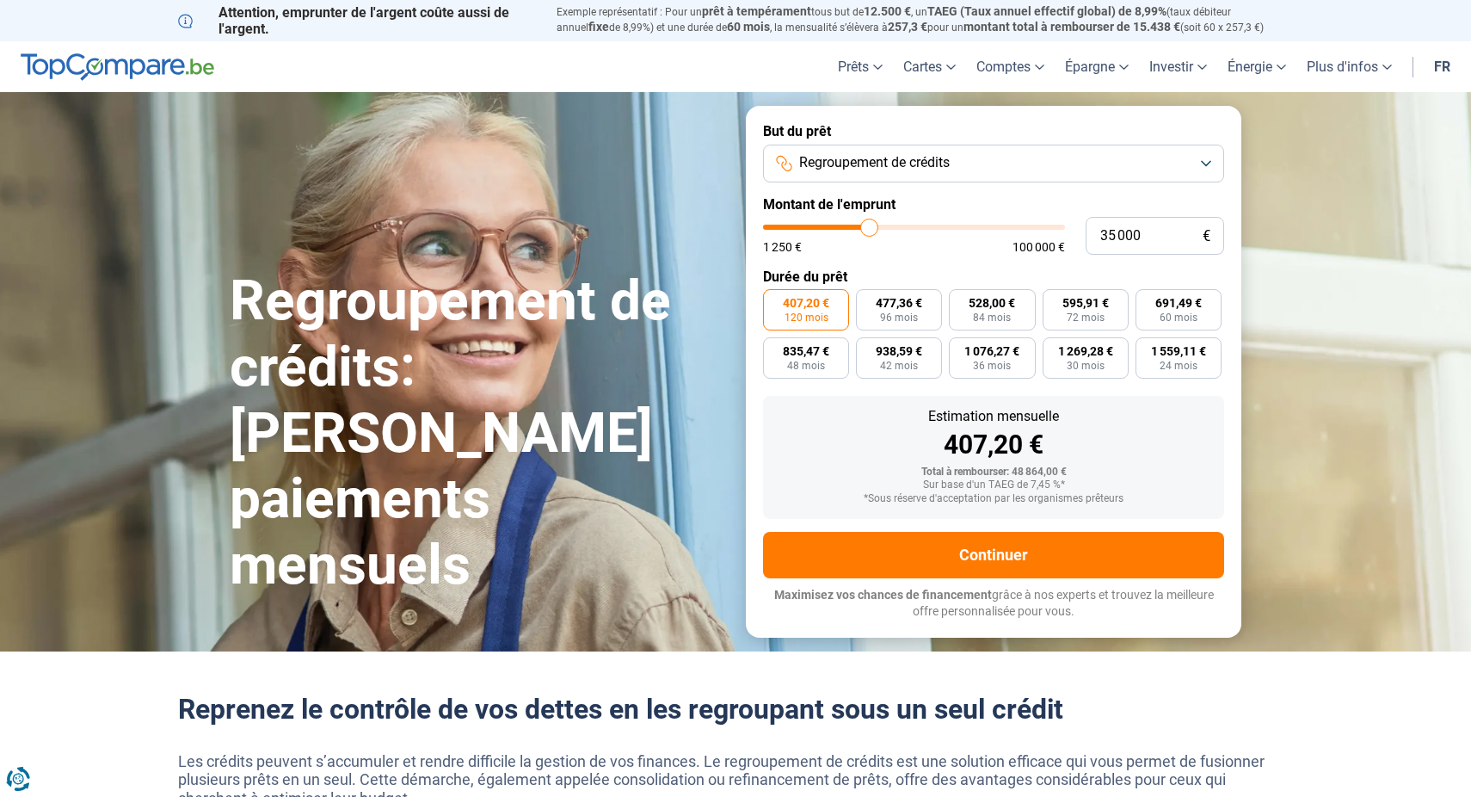
type input "35000"
click at [870, 225] on input "range" at bounding box center [914, 227] width 302 height 5
click at [1079, 305] on span "600,20 €" at bounding box center [1085, 303] width 46 height 12
click at [1054, 300] on input "600,20 € 72 mois" at bounding box center [1048, 294] width 11 height 11
radio input "true"
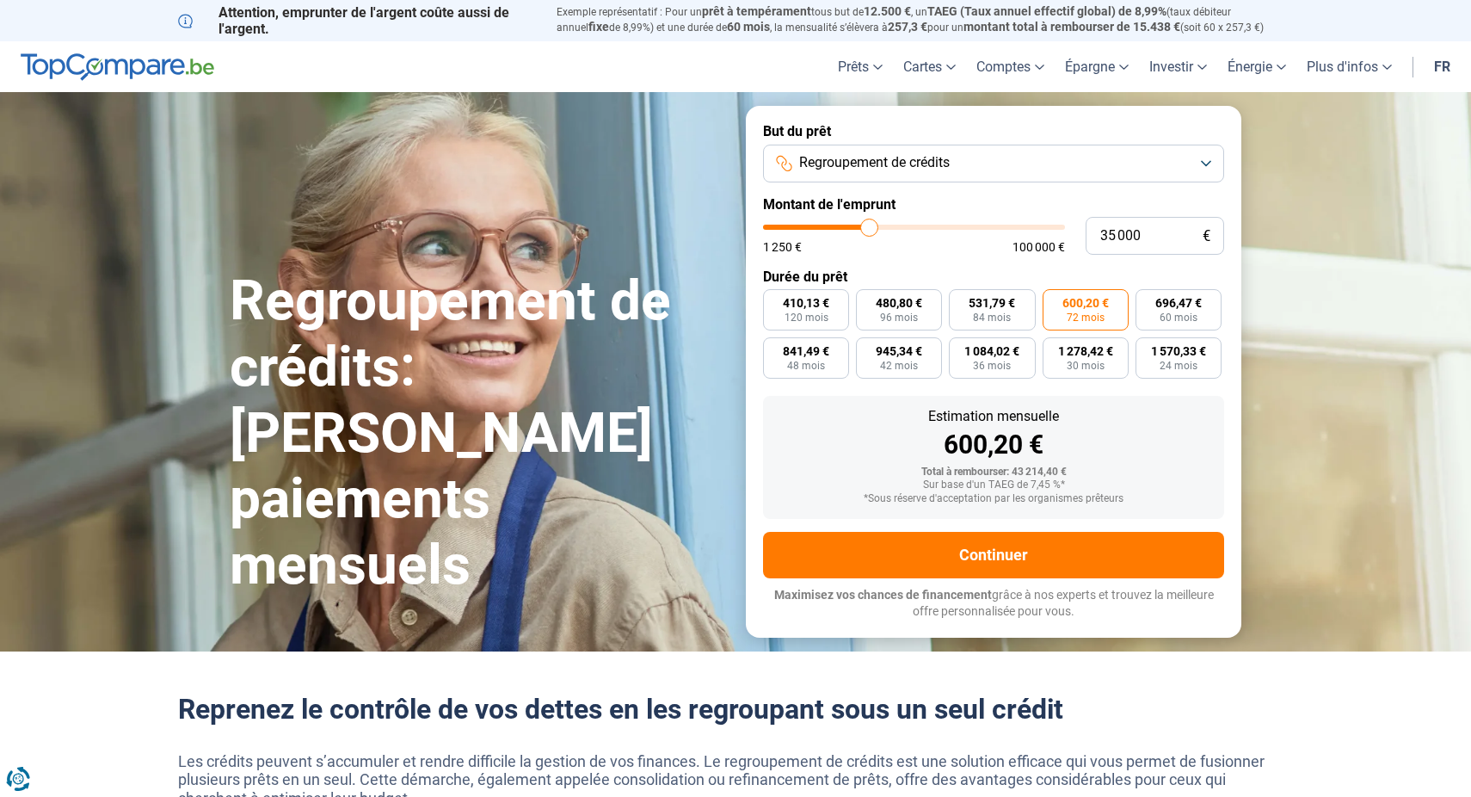
click at [954, 172] on button "Regroupement de crédits" at bounding box center [993, 164] width 461 height 38
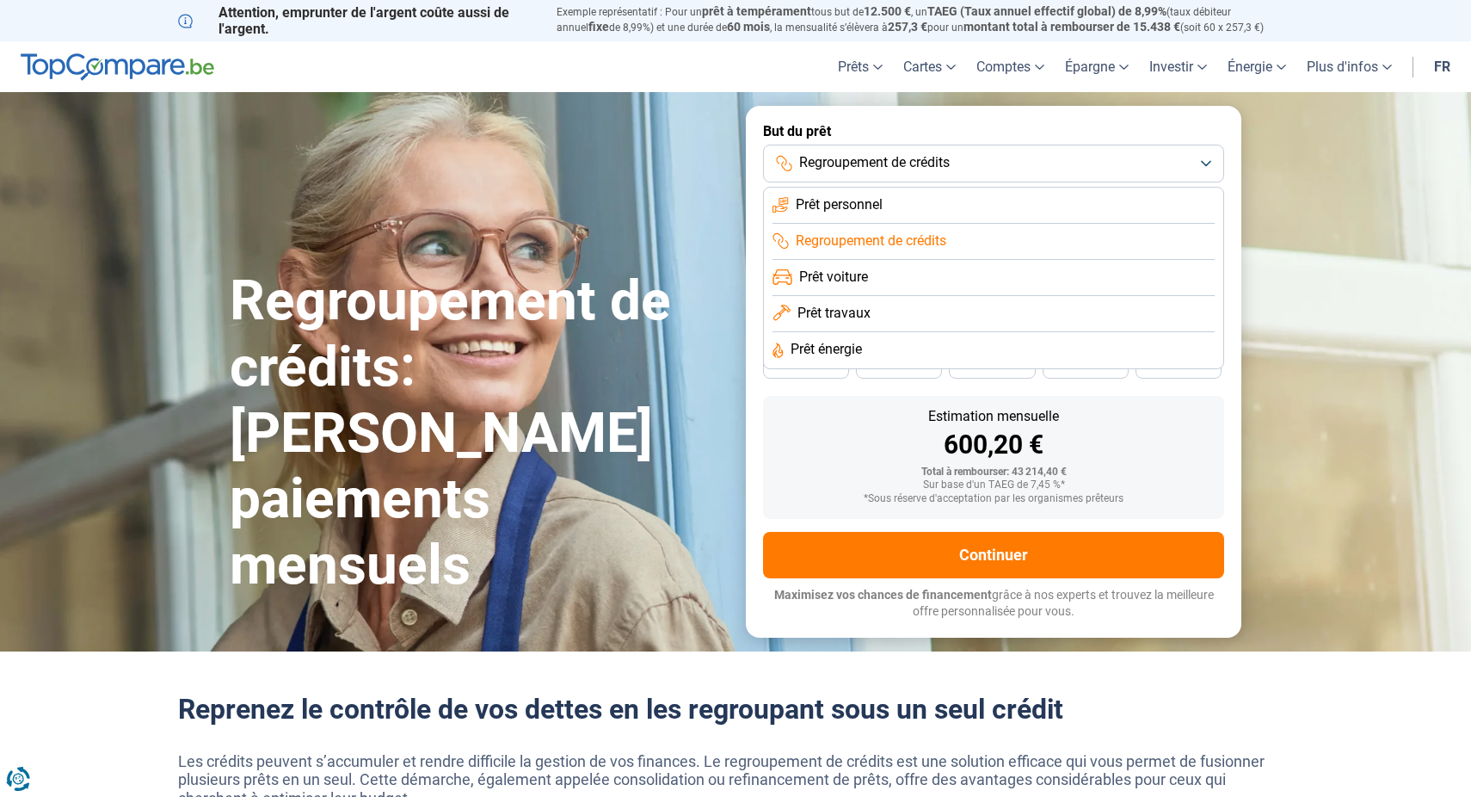
click at [920, 203] on li "Prêt personnel" at bounding box center [993, 206] width 442 height 36
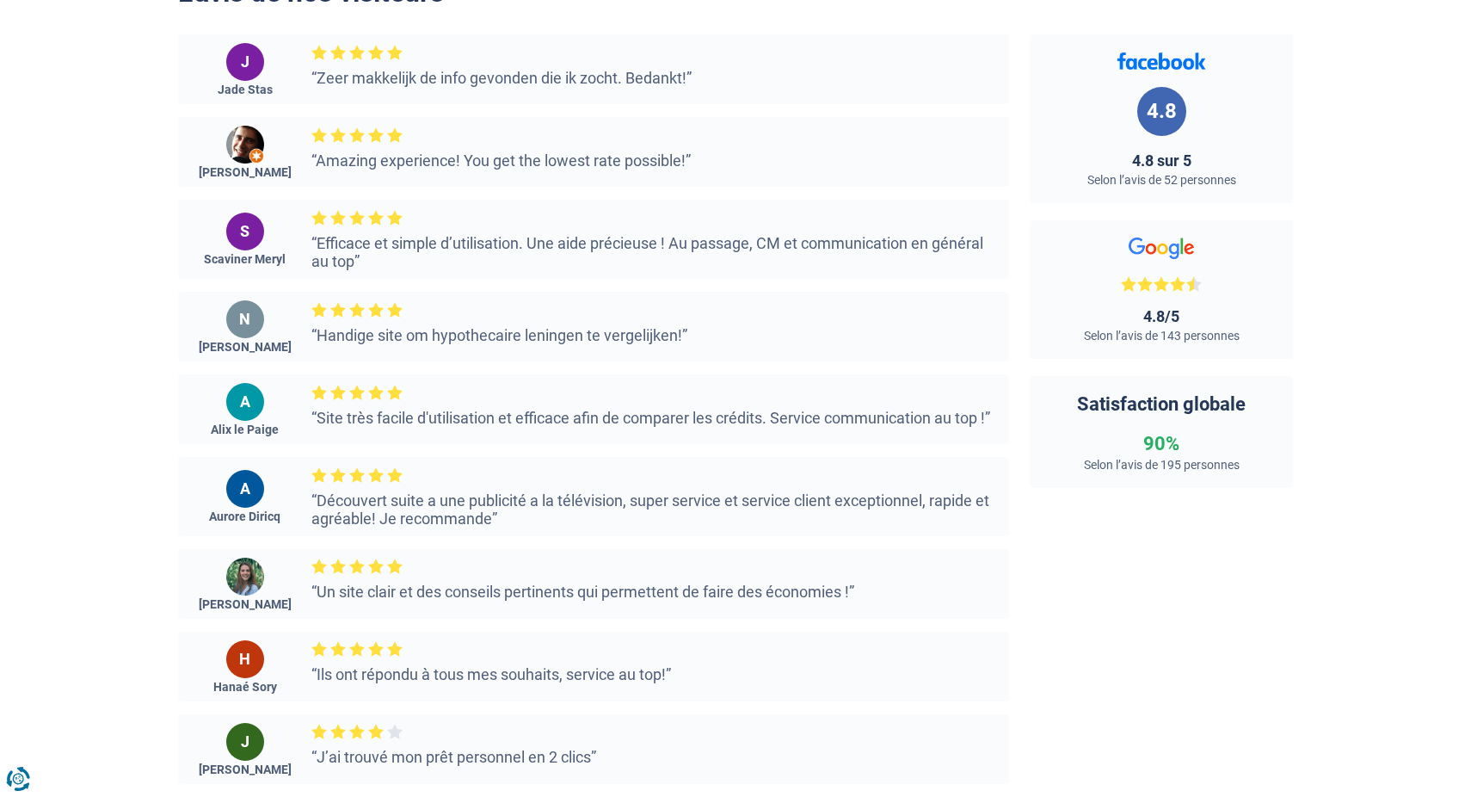
scroll to position [2642, 0]
